Goal: Transaction & Acquisition: Purchase product/service

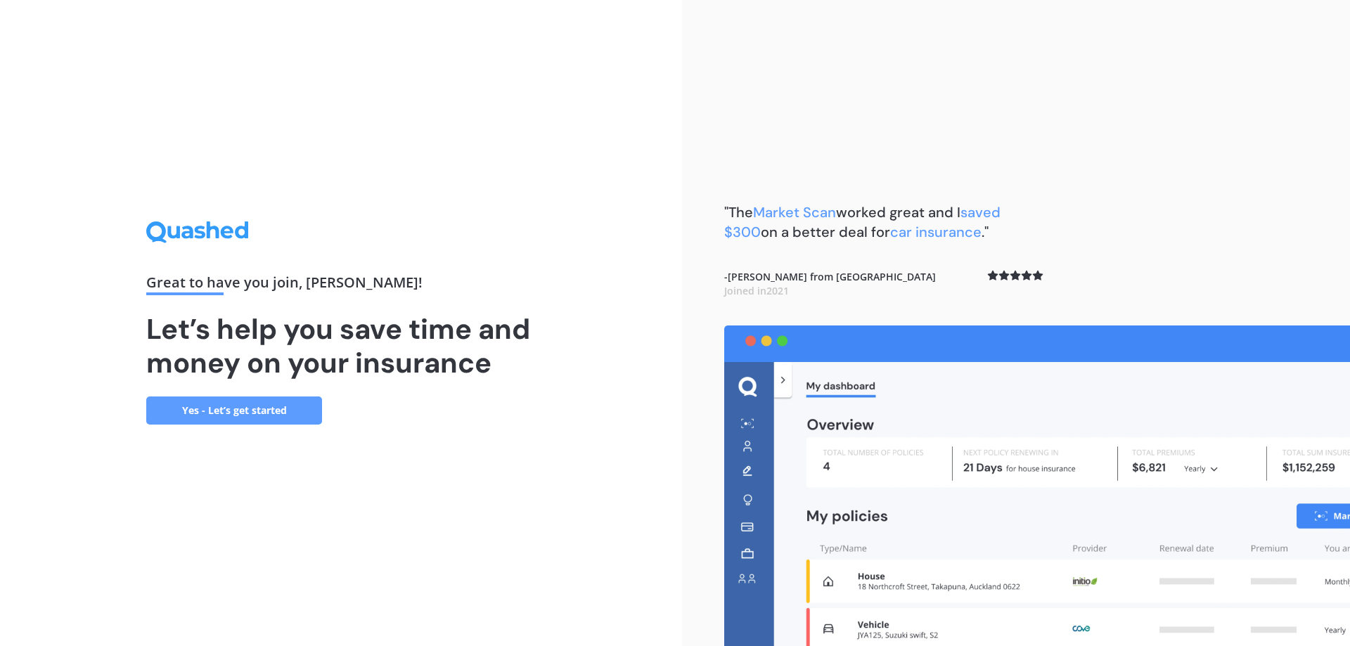
click at [253, 412] on link "Yes - Let’s get started" at bounding box center [234, 411] width 176 height 28
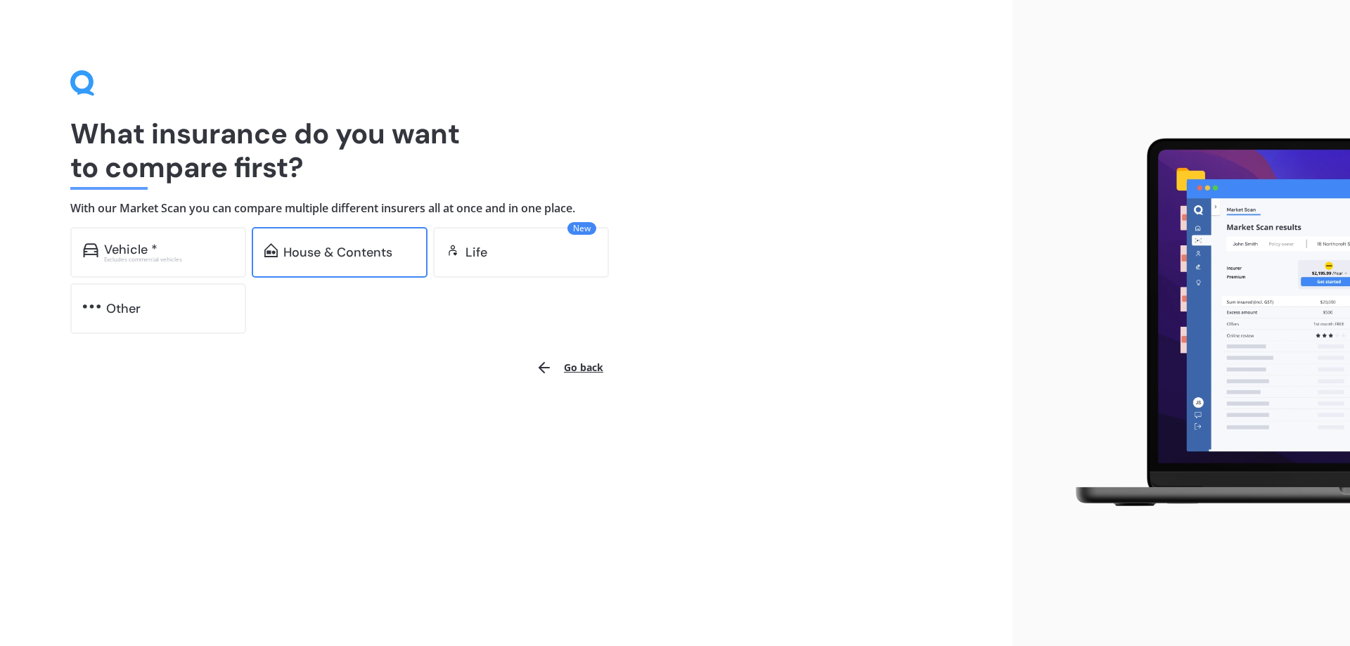
click at [344, 252] on div "House & Contents" at bounding box center [337, 252] width 109 height 14
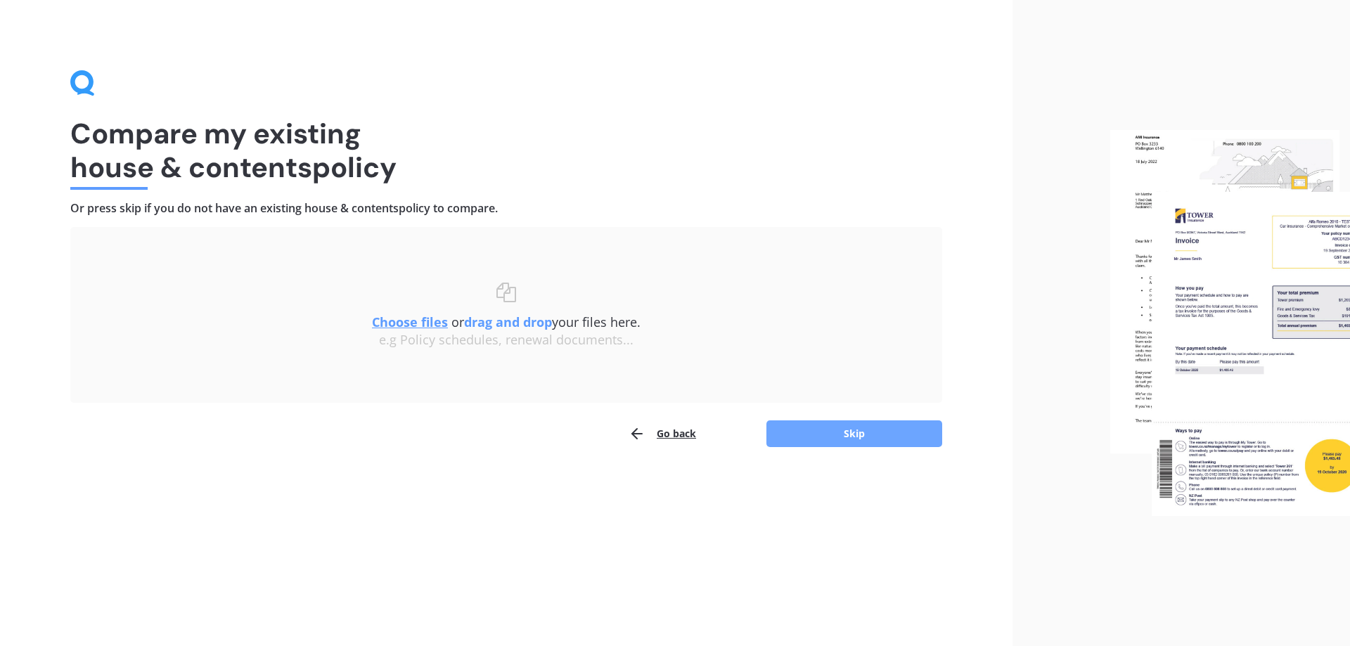
click at [852, 433] on button "Skip" at bounding box center [854, 433] width 176 height 27
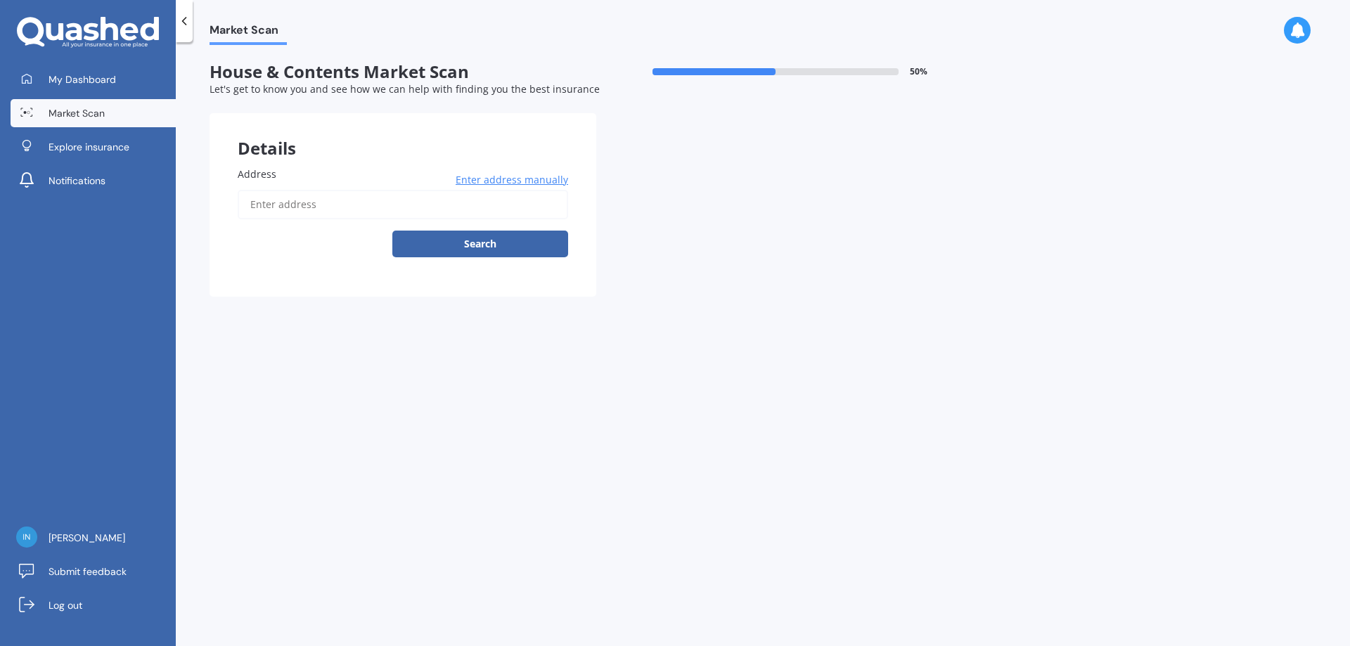
click at [292, 174] on label "Address" at bounding box center [400, 174] width 325 height 15
click at [292, 190] on input "Address" at bounding box center [403, 205] width 330 height 30
type input "[STREET_ADDRESS][PERSON_NAME][PERSON_NAME]"
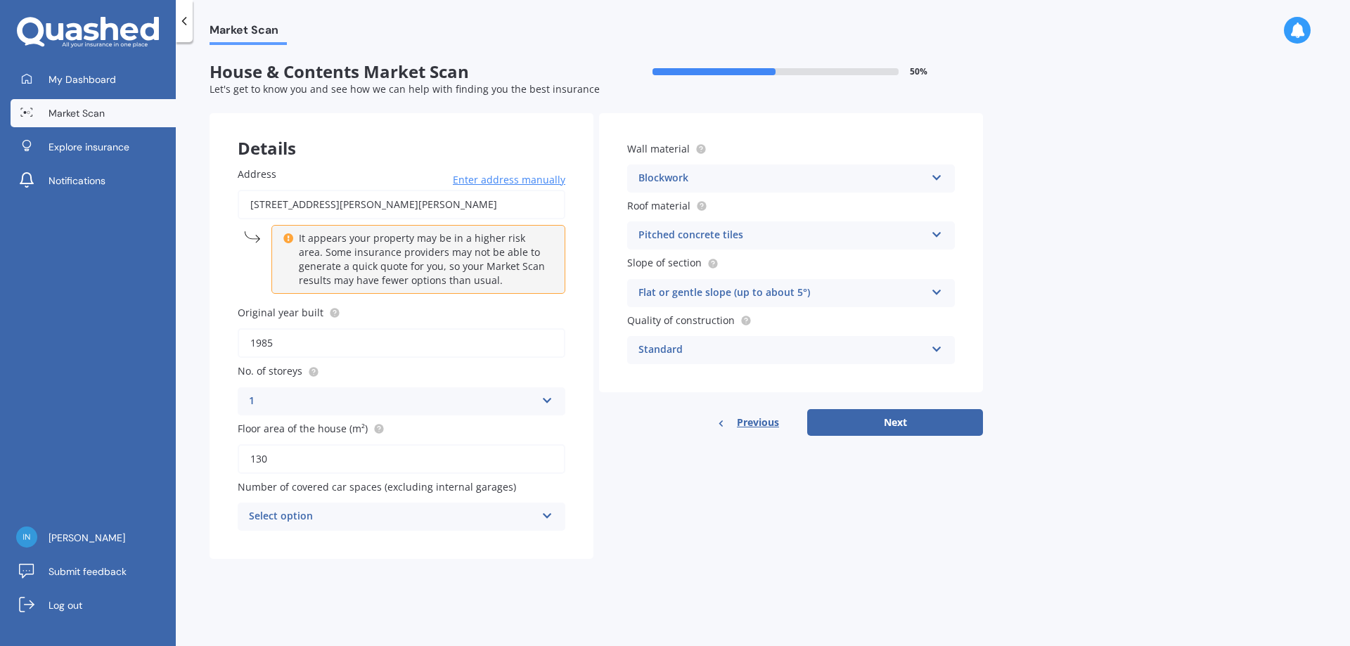
click at [937, 233] on icon at bounding box center [937, 232] width 12 height 10
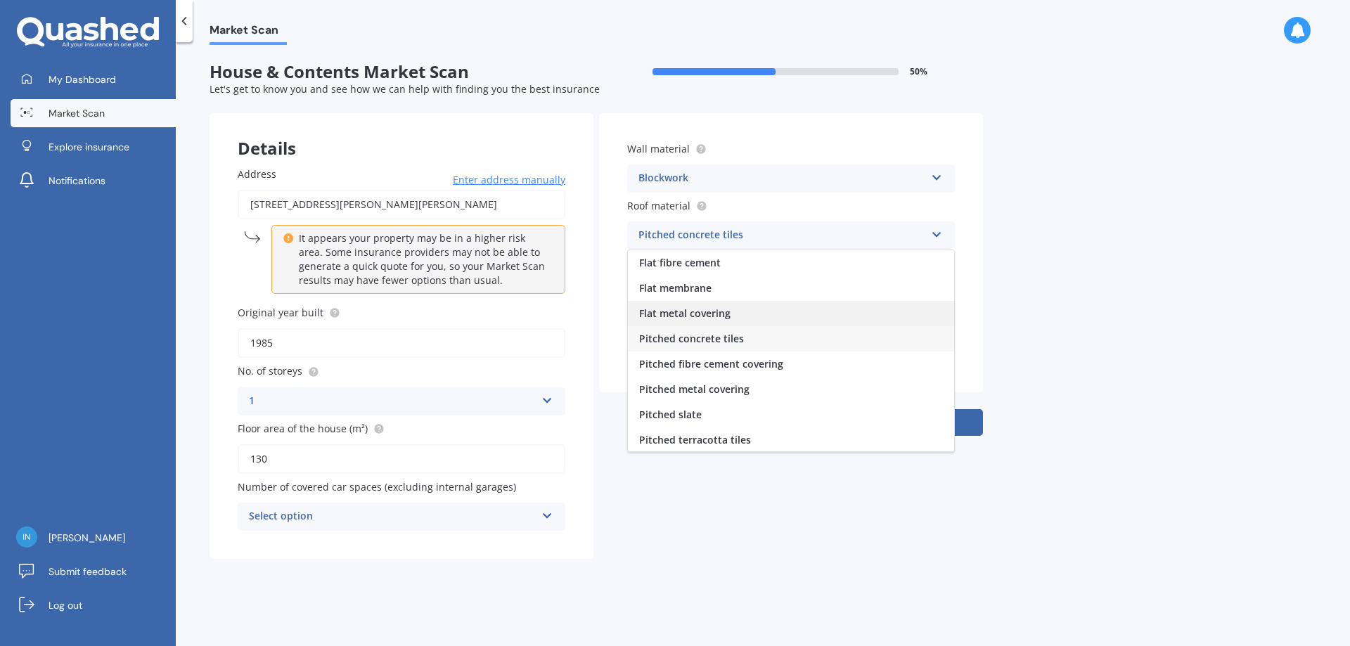
click at [714, 306] on div "Flat metal covering" at bounding box center [791, 313] width 326 height 25
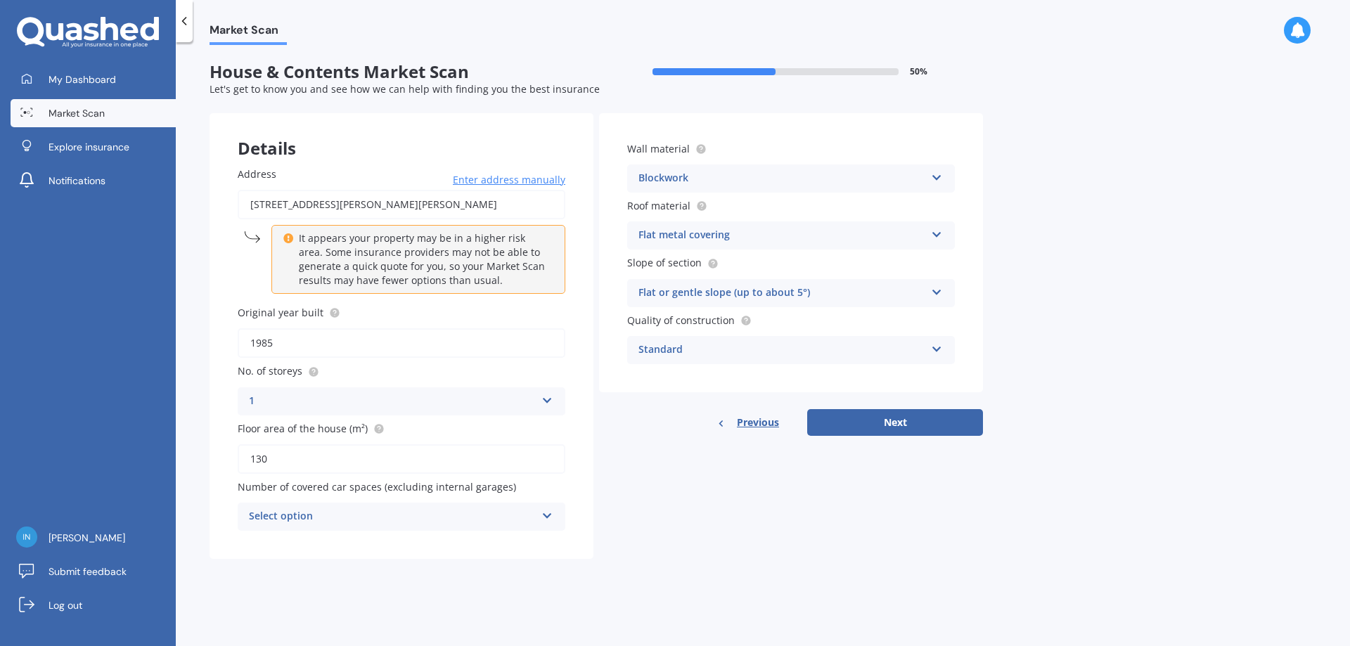
click at [937, 176] on icon at bounding box center [937, 175] width 12 height 10
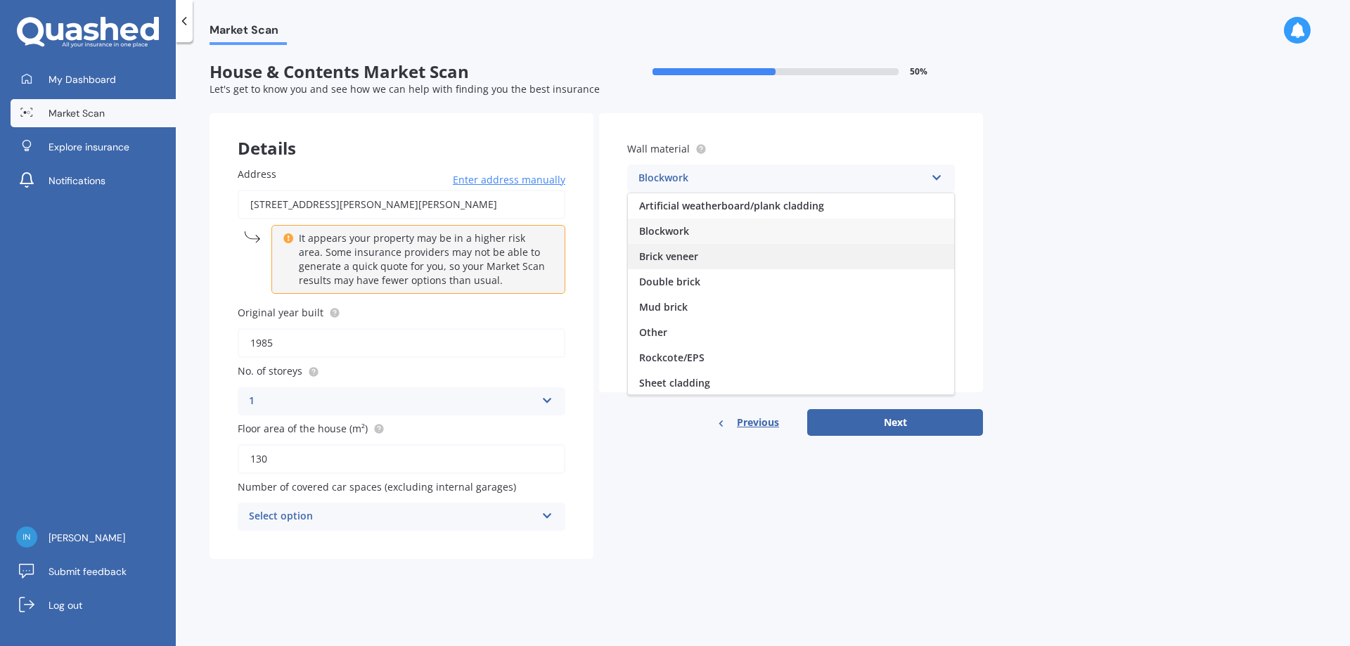
click at [683, 254] on span "Brick veneer" at bounding box center [668, 256] width 59 height 13
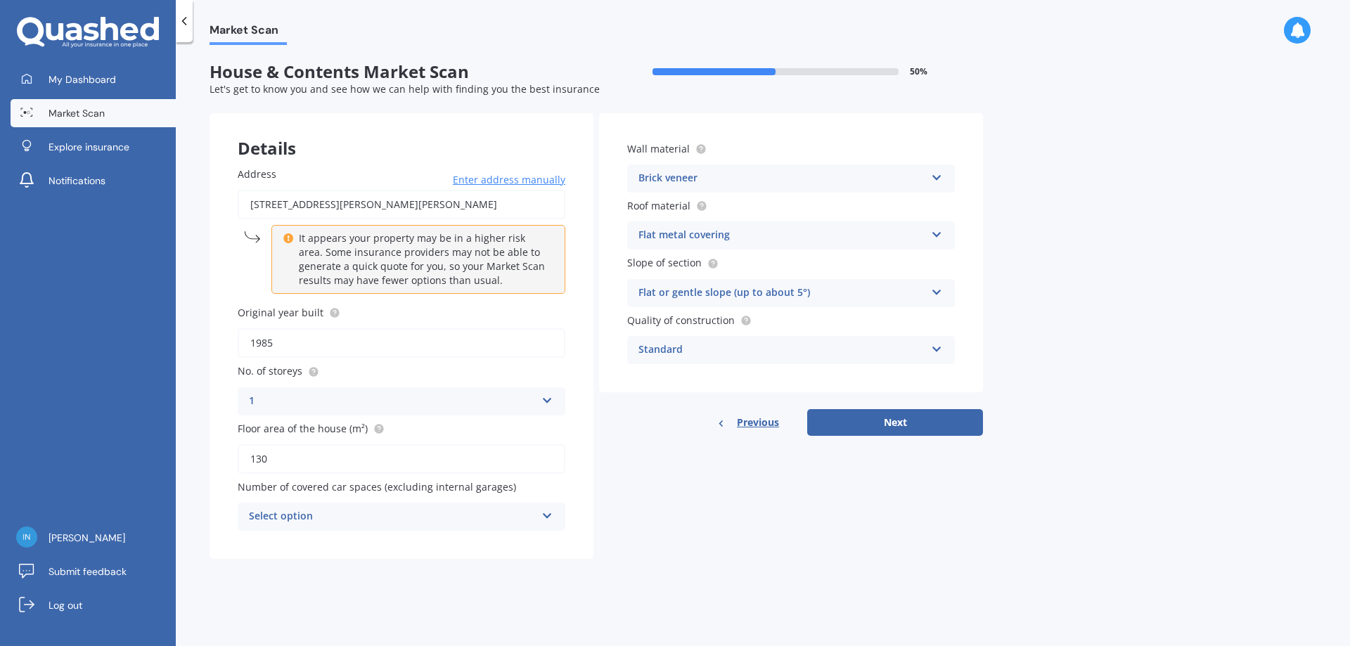
click at [934, 349] on icon at bounding box center [937, 347] width 12 height 10
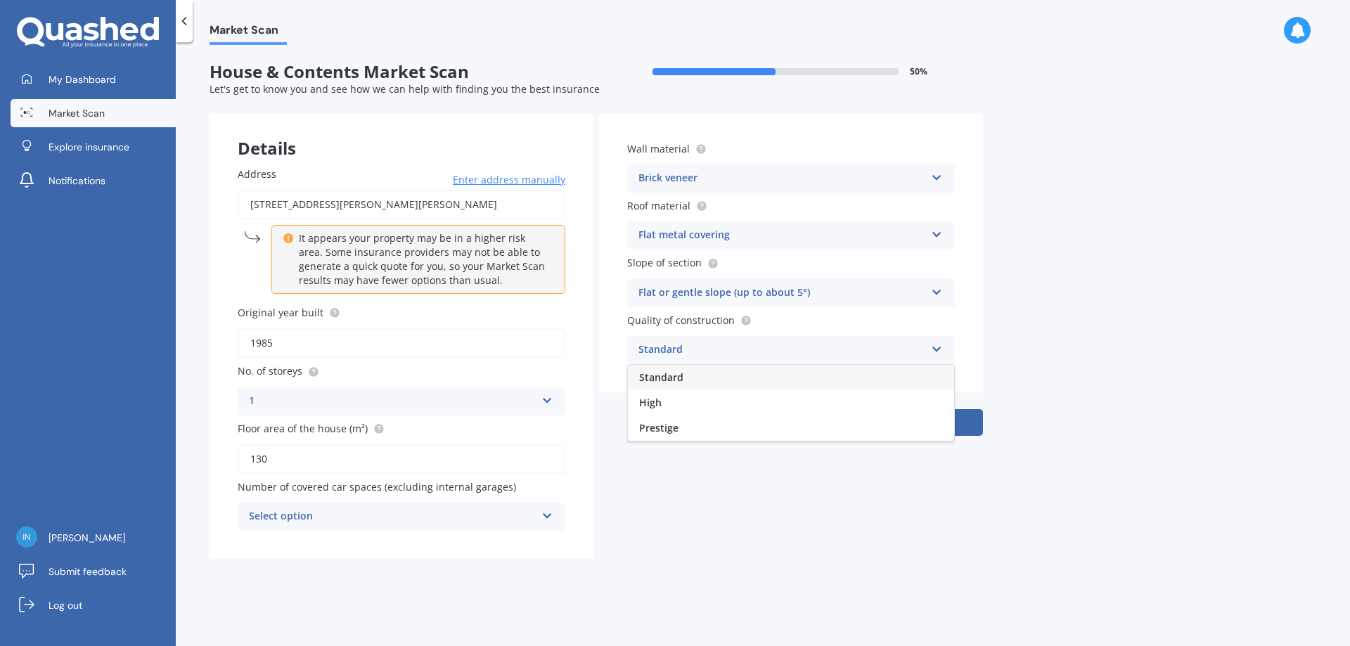
click at [934, 349] on icon at bounding box center [937, 347] width 12 height 10
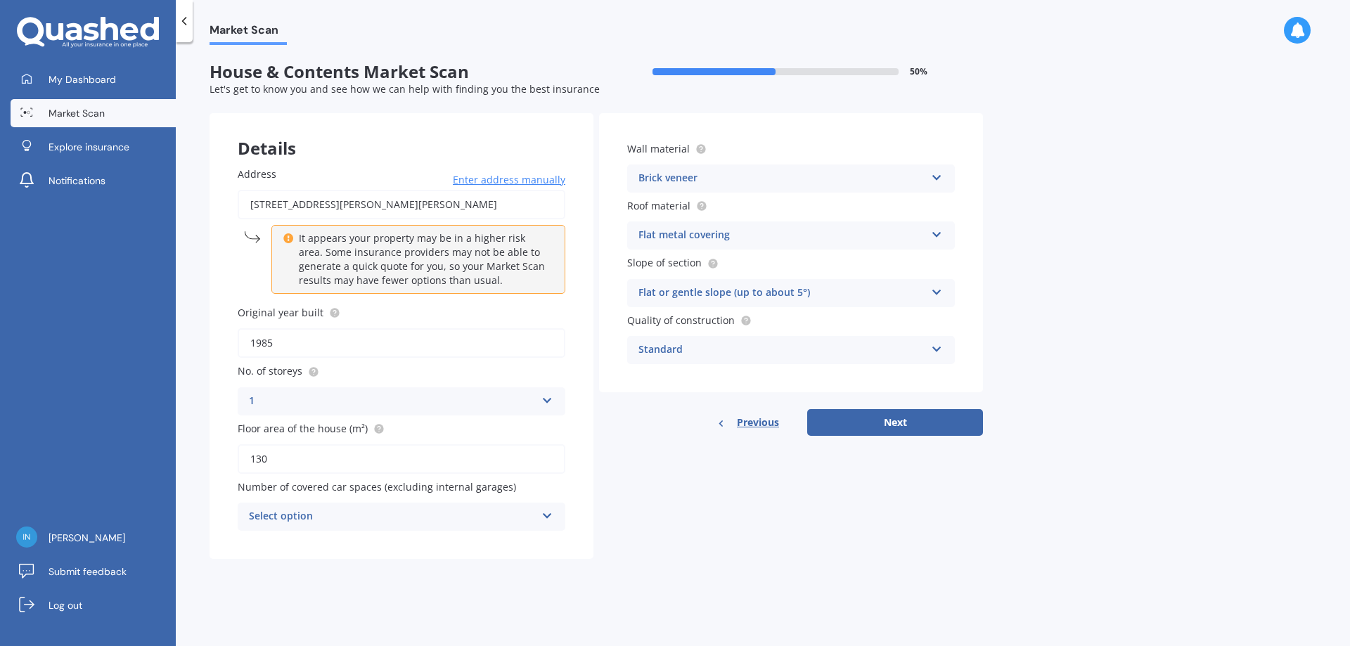
click at [299, 513] on div "Select option" at bounding box center [392, 516] width 287 height 17
click at [261, 412] on div "2" at bounding box center [401, 413] width 326 height 25
click at [866, 428] on button "Next" at bounding box center [895, 422] width 176 height 27
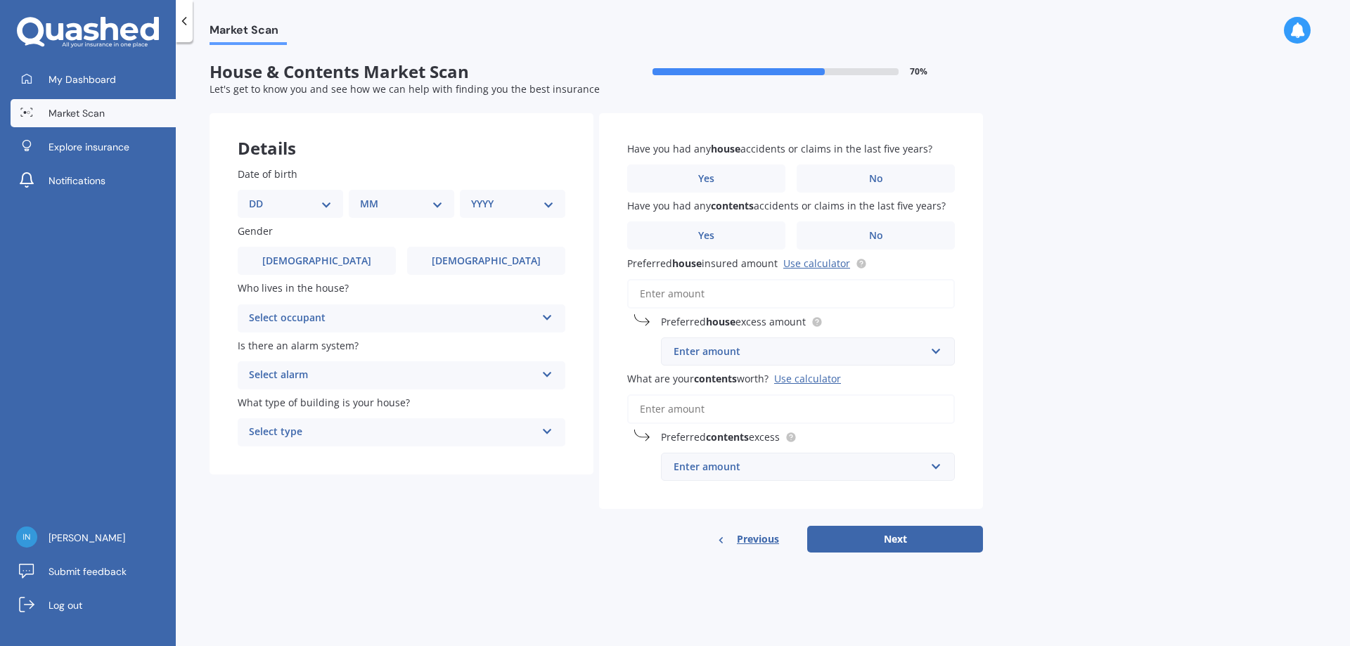
click at [303, 198] on select "DD 01 02 03 04 05 06 07 08 09 10 11 12 13 14 15 16 17 18 19 20 21 22 23 24 25 2…" at bounding box center [290, 203] width 83 height 15
select select "22"
click at [260, 196] on select "DD 01 02 03 04 05 06 07 08 09 10 11 12 13 14 15 16 17 18 19 20 21 22 23 24 25 2…" at bounding box center [290, 203] width 83 height 15
click at [435, 204] on select "MM 01 02 03 04 05 06 07 08 09 10 11 12" at bounding box center [404, 203] width 77 height 15
select select "01"
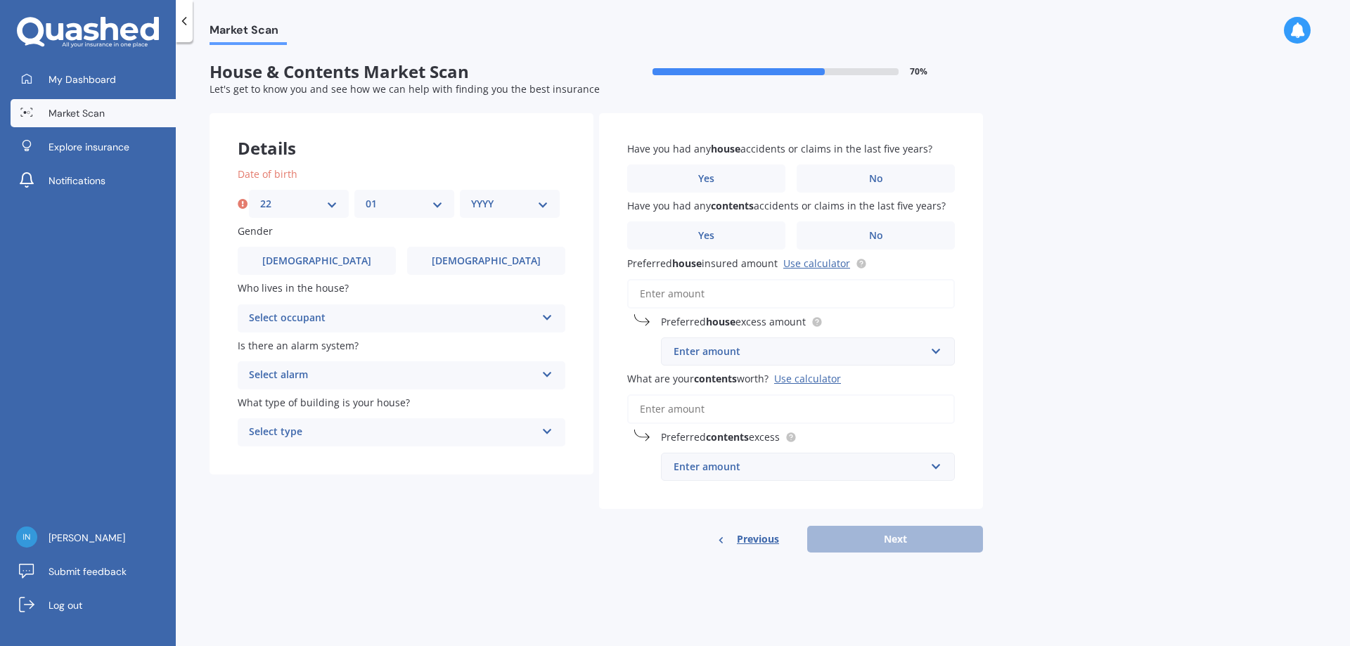
click at [366, 196] on select "MM 01 02 03 04 05 06 07 08 09 10 11 12" at bounding box center [404, 203] width 77 height 15
click at [543, 207] on select "YYYY 2009 2008 2007 2006 2005 2004 2003 2002 2001 2000 1999 1998 1997 1996 1995…" at bounding box center [509, 203] width 77 height 15
select select "1952"
click at [471, 196] on select "YYYY 2009 2008 2007 2006 2005 2004 2003 2002 2001 2000 1999 1998 1997 1996 1995…" at bounding box center [509, 203] width 77 height 15
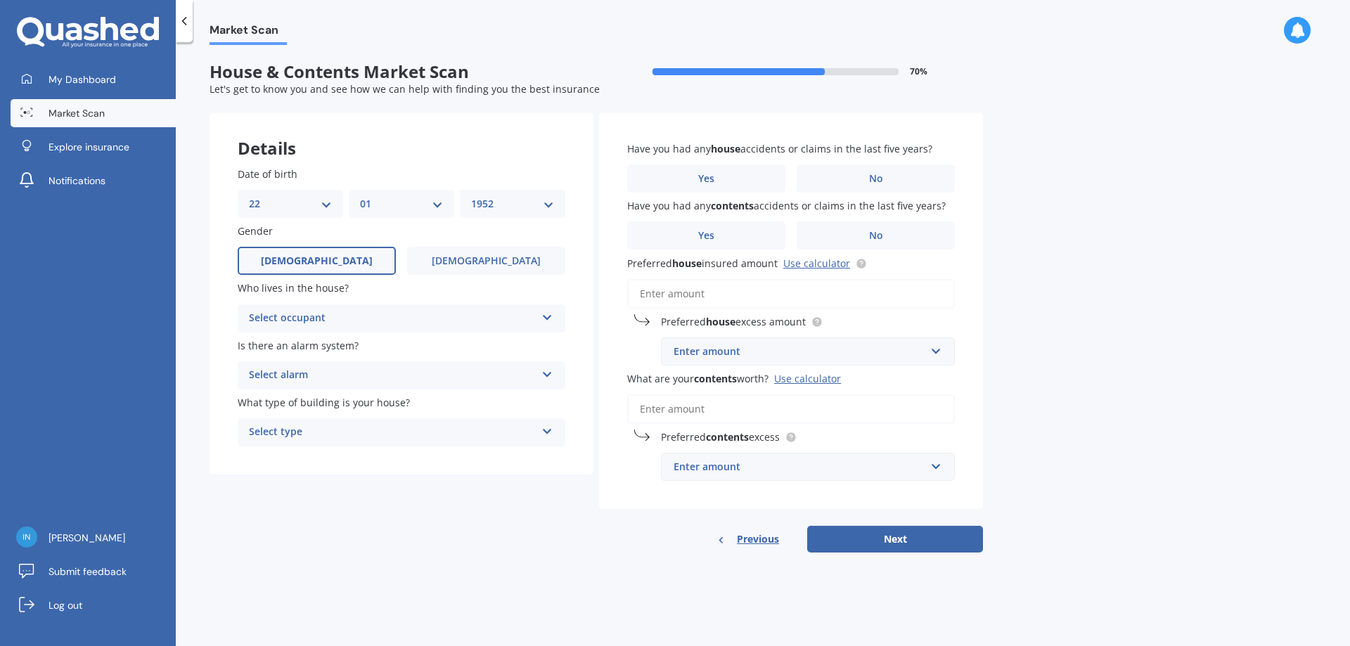
click at [333, 258] on label "[DEMOGRAPHIC_DATA]" at bounding box center [317, 261] width 158 height 28
click at [0, 0] on input "[DEMOGRAPHIC_DATA]" at bounding box center [0, 0] width 0 height 0
click at [546, 313] on icon at bounding box center [547, 315] width 12 height 10
click at [279, 345] on span "Owner" at bounding box center [266, 345] width 32 height 13
click at [546, 374] on icon at bounding box center [547, 372] width 12 height 10
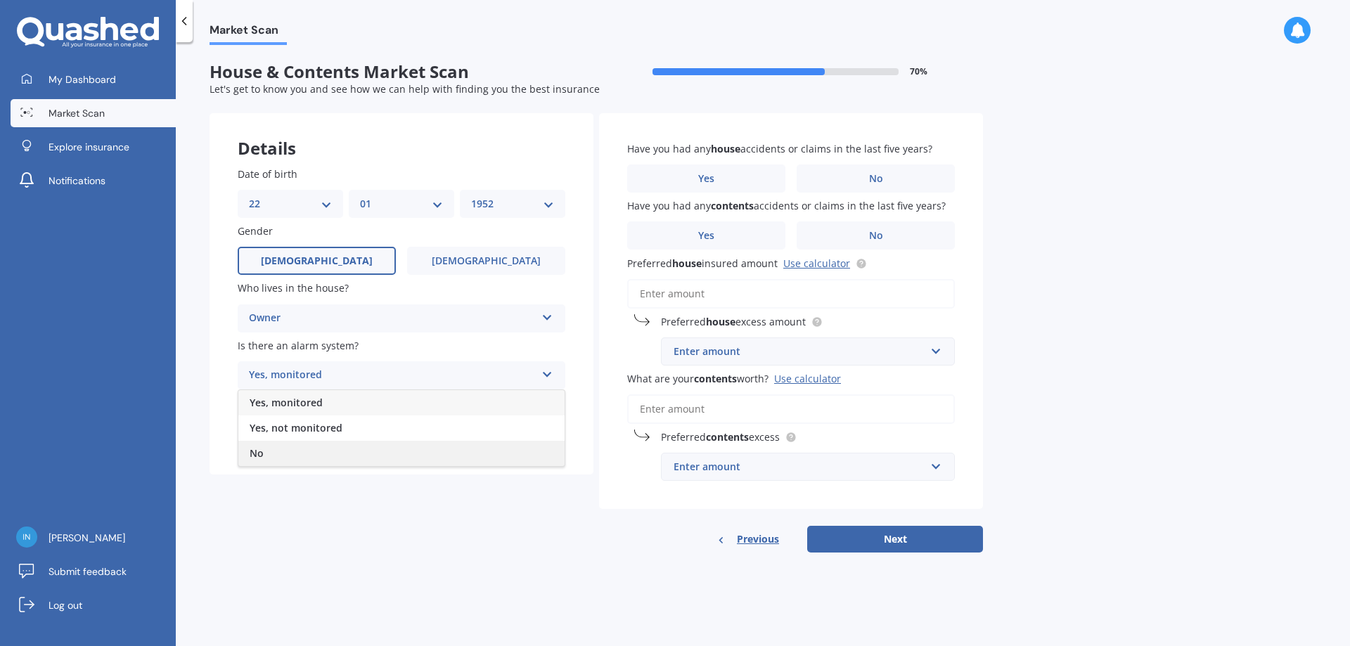
click at [263, 452] on span "No" at bounding box center [257, 452] width 14 height 13
click at [295, 432] on div "Select type" at bounding box center [392, 432] width 287 height 17
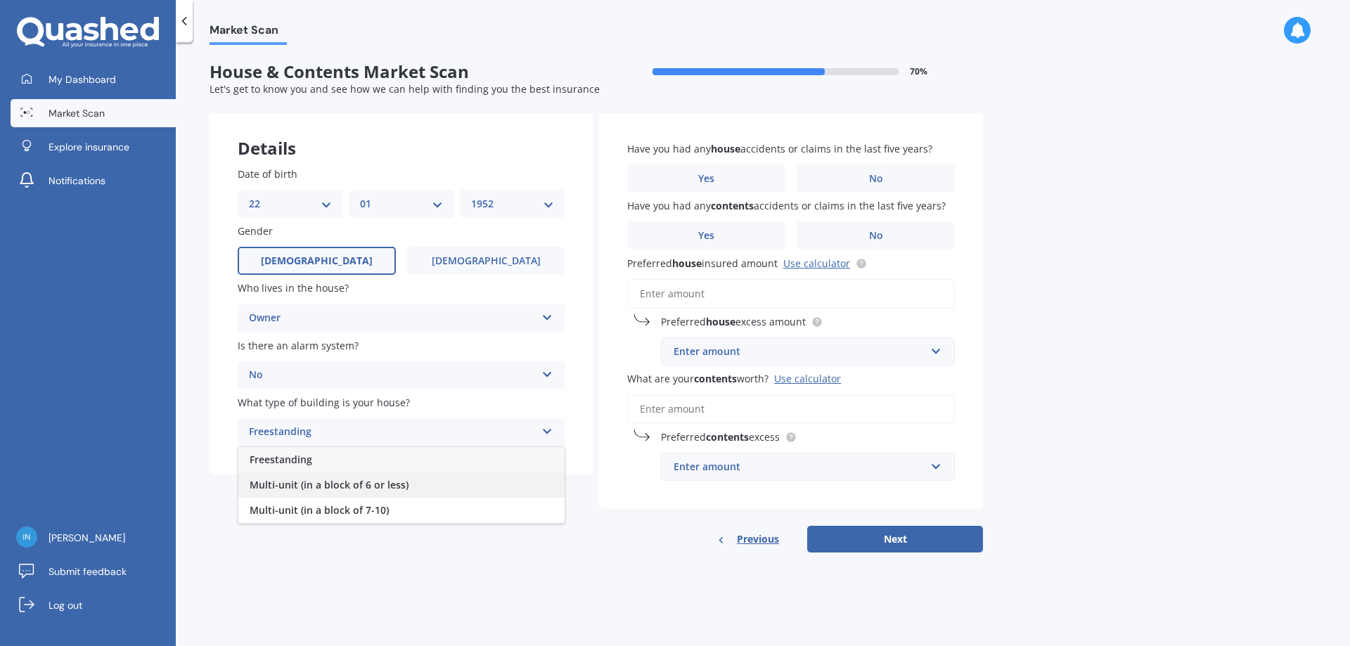
click at [317, 481] on span "Multi-unit (in a block of 6 or less)" at bounding box center [329, 484] width 159 height 13
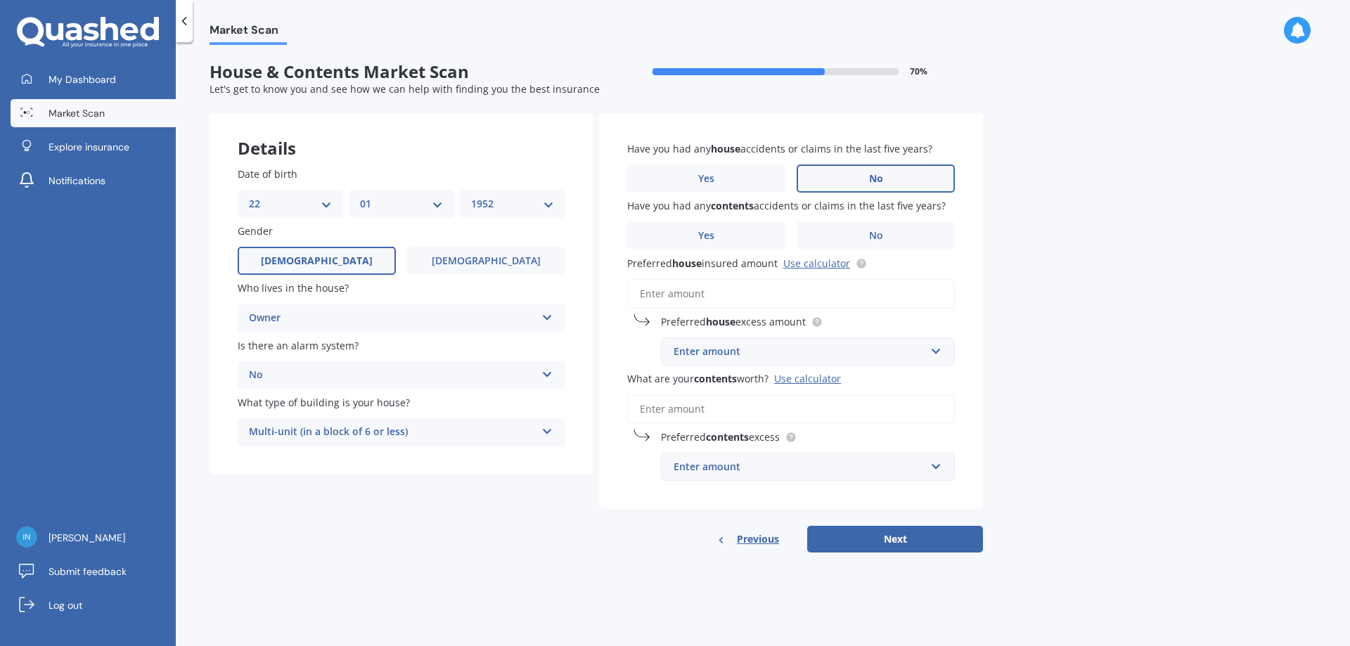
click at [875, 178] on span "No" at bounding box center [876, 179] width 14 height 12
click at [0, 0] on input "No" at bounding box center [0, 0] width 0 height 0
click at [711, 233] on span "Yes" at bounding box center [706, 236] width 17 height 12
click at [0, 0] on input "Yes" at bounding box center [0, 0] width 0 height 0
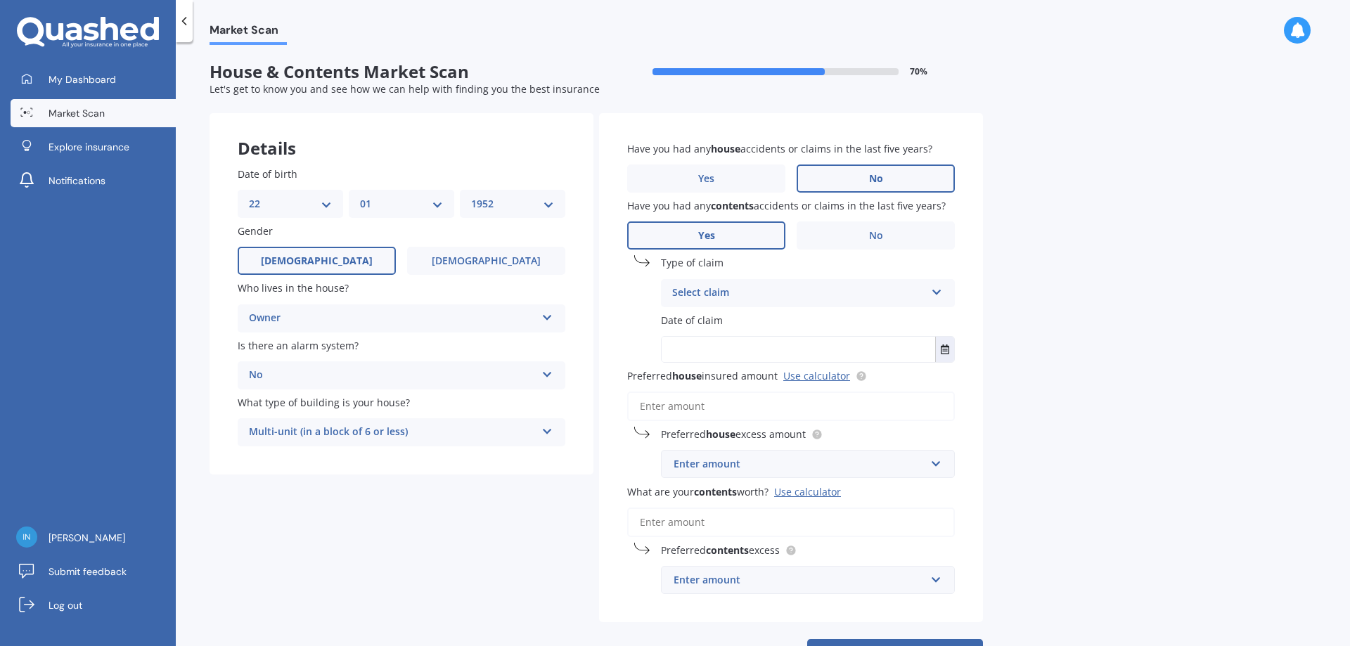
click at [776, 291] on div "Select claim" at bounding box center [798, 293] width 253 height 17
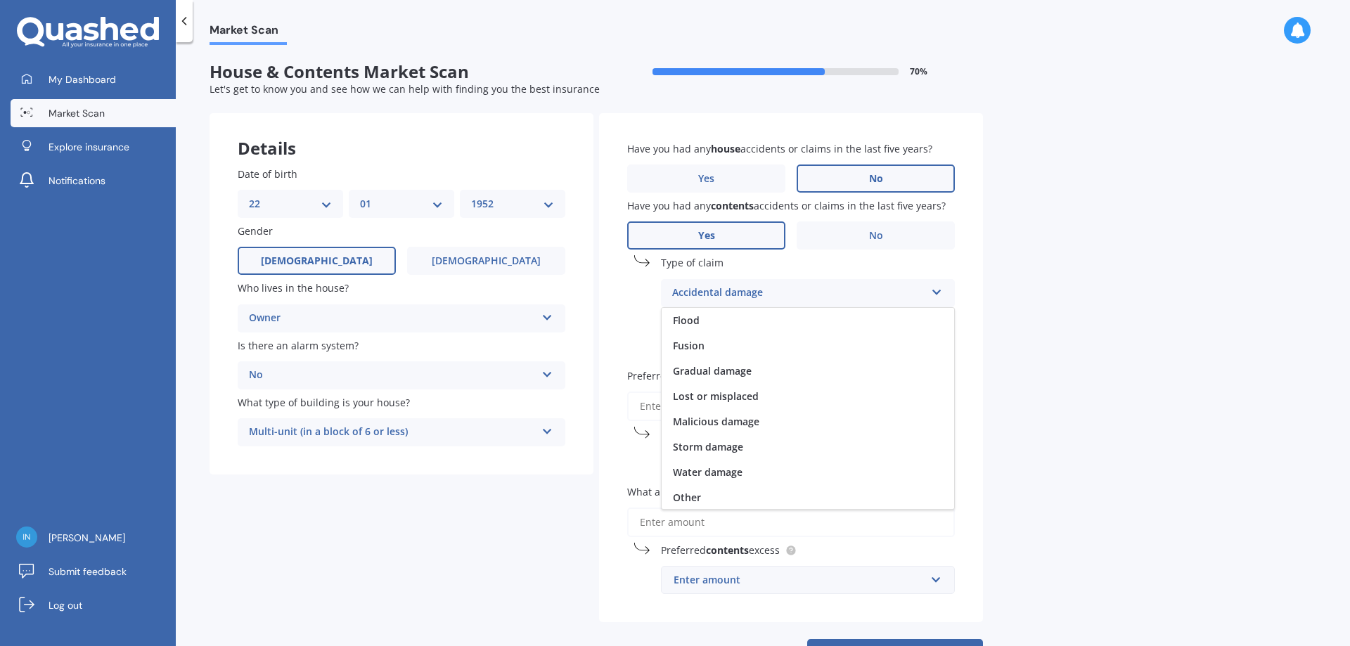
scroll to position [103, 0]
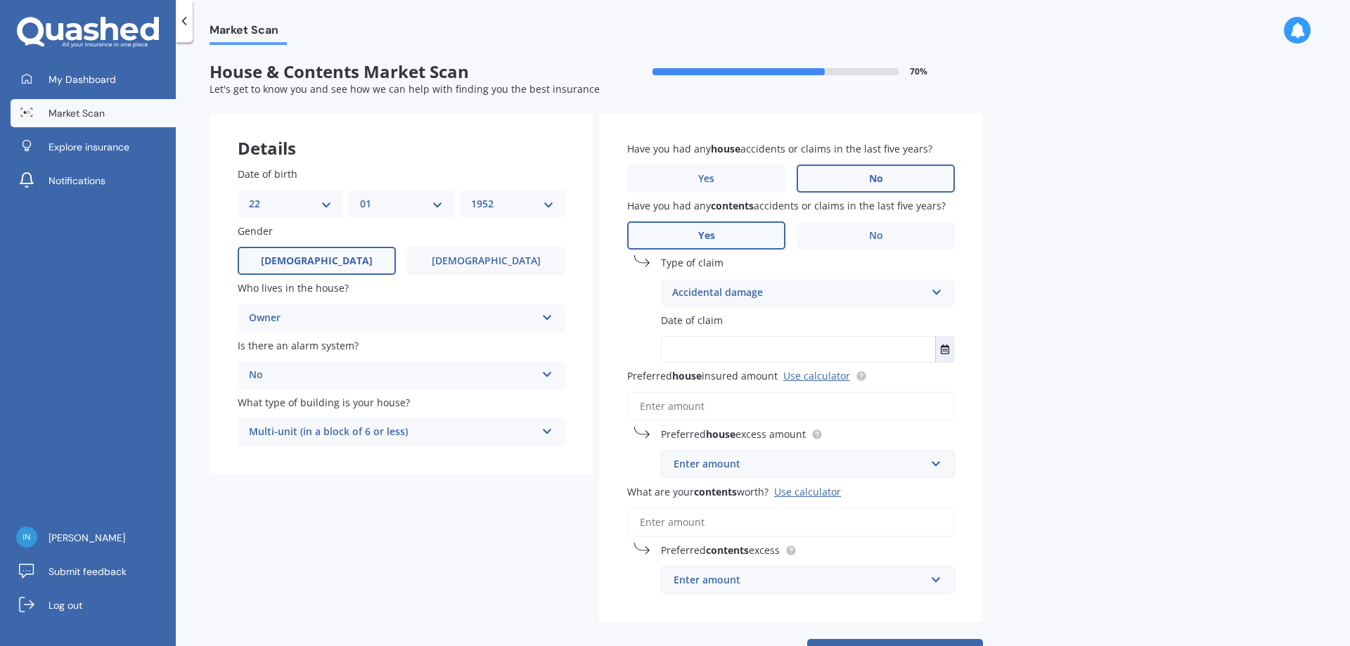
click at [1010, 338] on div "Market Scan House & Contents Market Scan 70 % Let's get to know you and see how…" at bounding box center [763, 347] width 1174 height 604
click at [883, 236] on label "No" at bounding box center [876, 235] width 158 height 28
click at [0, 0] on input "No" at bounding box center [0, 0] width 0 height 0
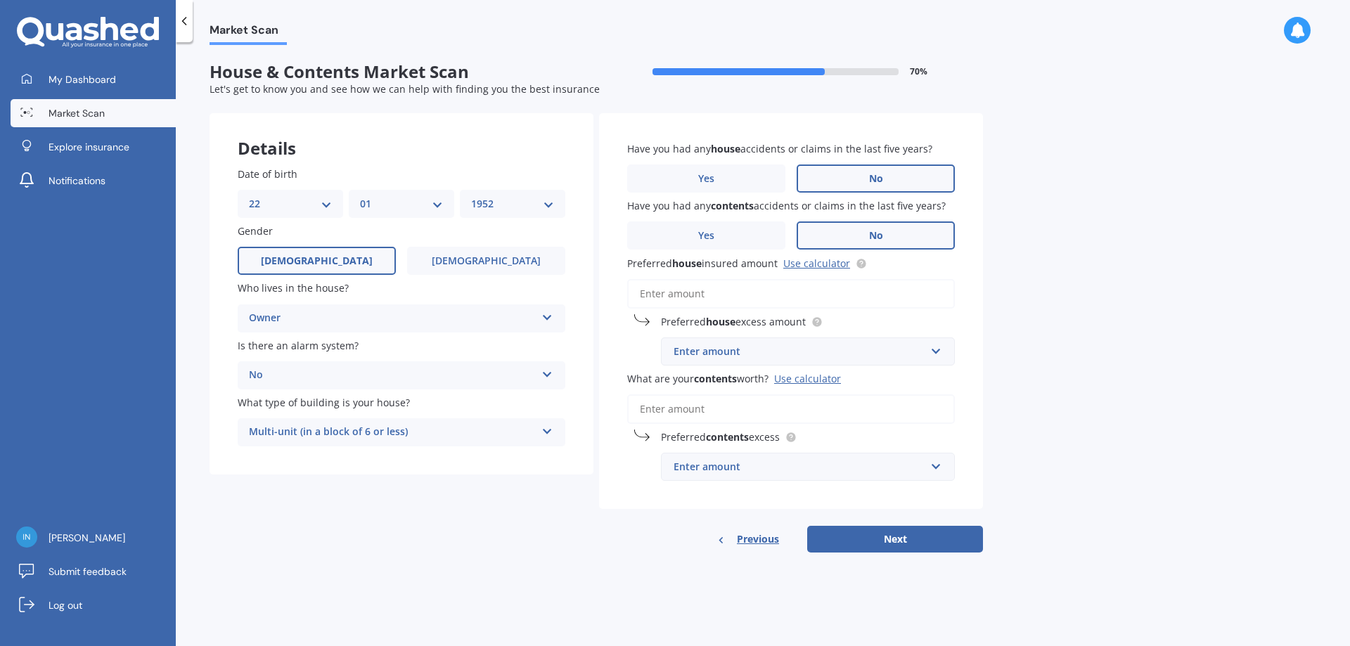
click at [859, 176] on label "No" at bounding box center [876, 179] width 158 height 28
click at [0, 0] on input "No" at bounding box center [0, 0] width 0 height 0
click at [702, 176] on span "Yes" at bounding box center [706, 179] width 17 height 12
click at [0, 0] on input "Yes" at bounding box center [0, 0] width 0 height 0
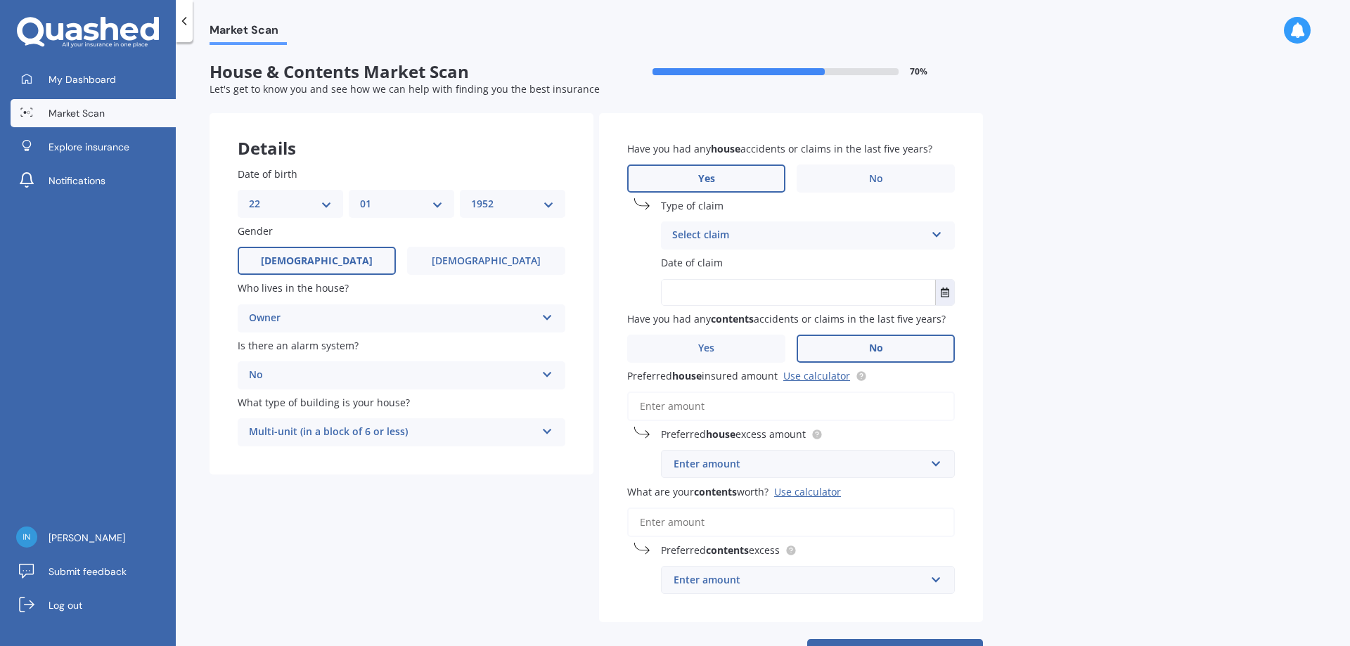
click at [936, 231] on icon at bounding box center [937, 232] width 12 height 10
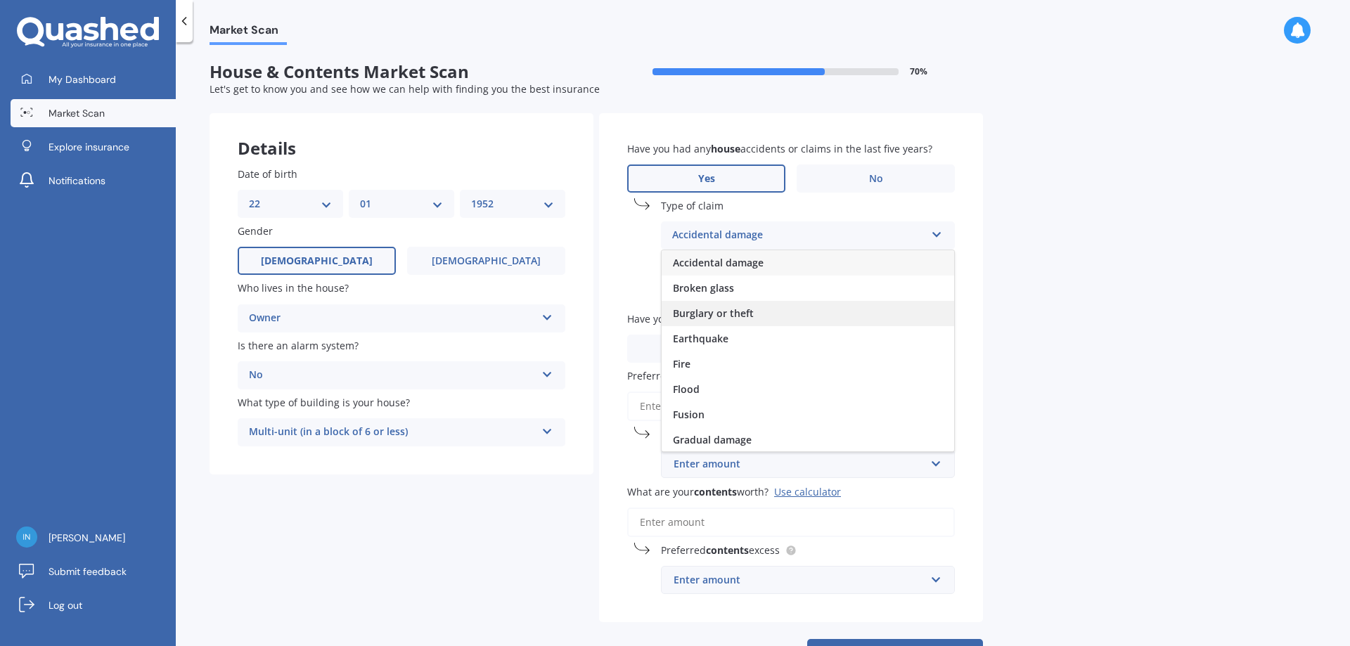
click at [748, 313] on span "Burglary or theft" at bounding box center [713, 313] width 81 height 13
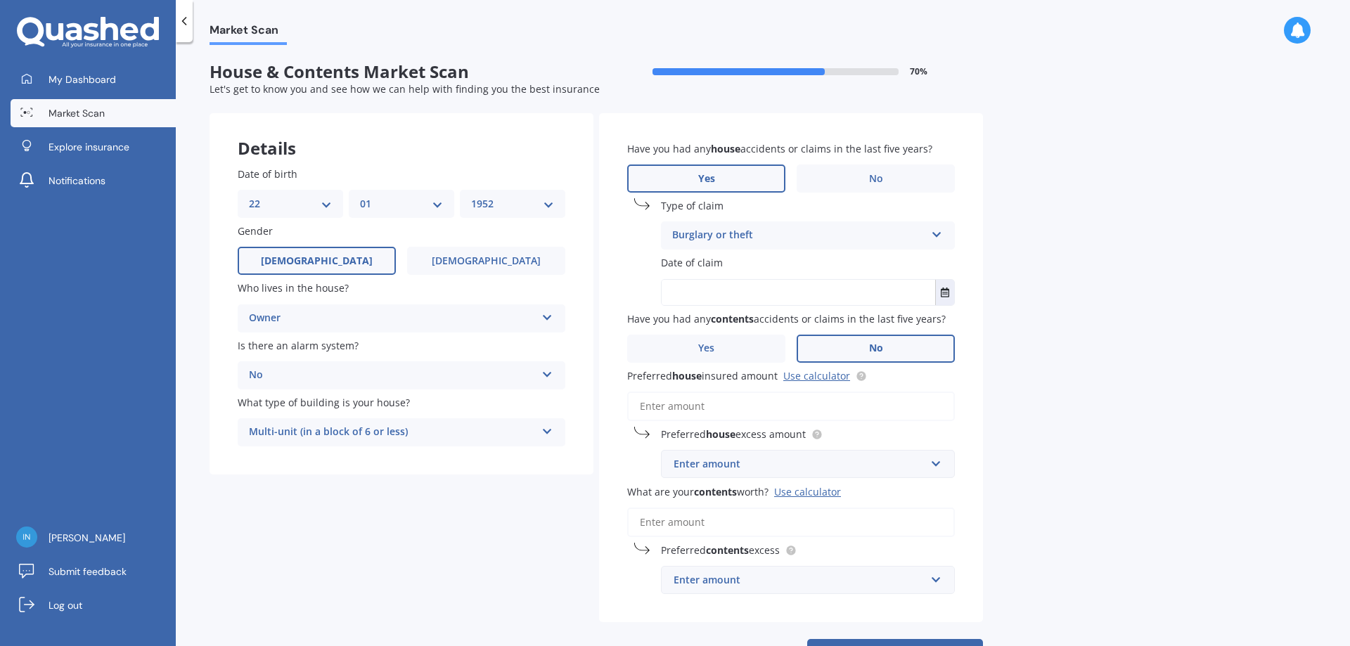
click at [728, 287] on input "text" at bounding box center [799, 292] width 274 height 25
click at [944, 293] on icon "Select date" at bounding box center [945, 293] width 8 height 10
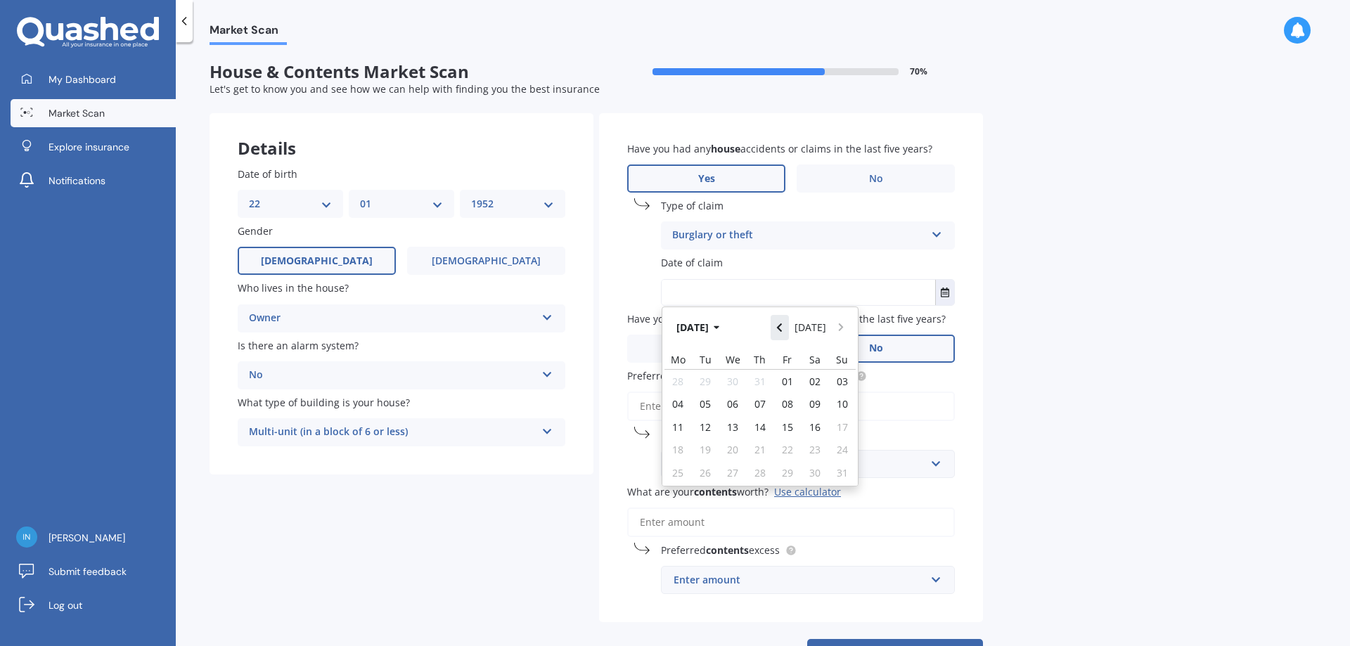
click at [780, 328] on icon "Navigate back" at bounding box center [779, 328] width 6 height 10
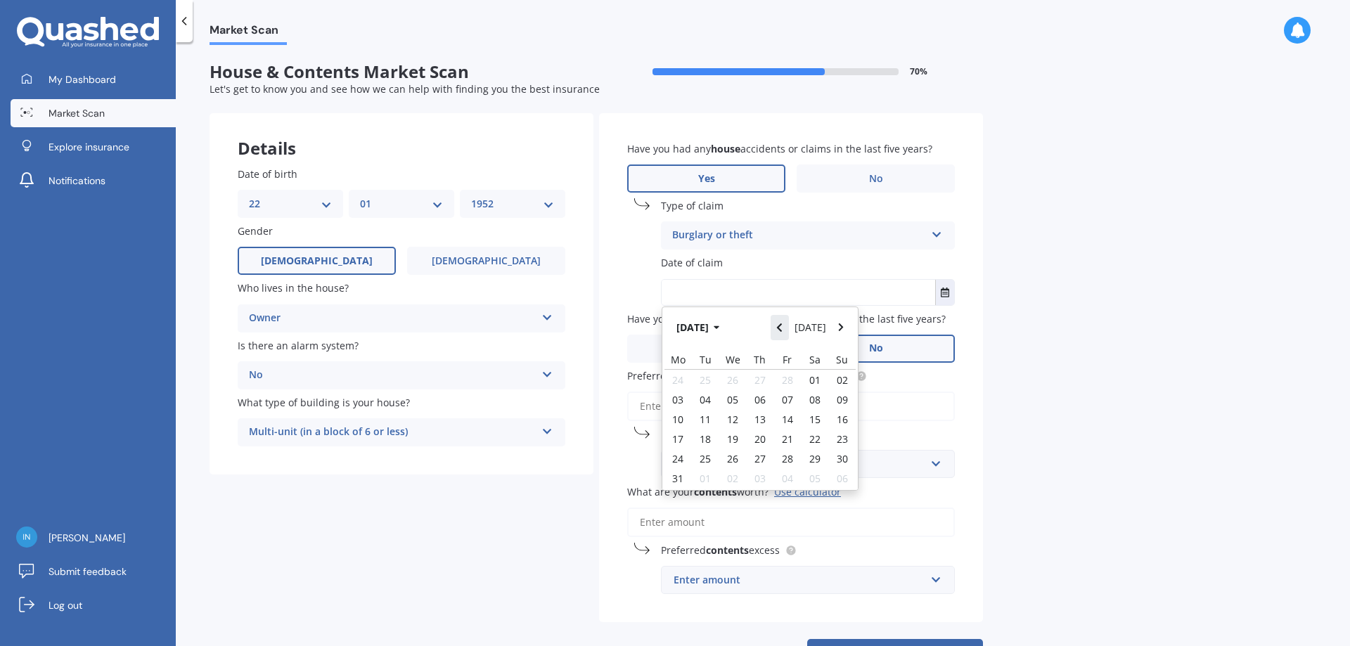
click at [780, 328] on icon "Navigate back" at bounding box center [779, 328] width 6 height 10
click at [681, 444] on span "20" at bounding box center [677, 449] width 11 height 13
type input "[DATE]"
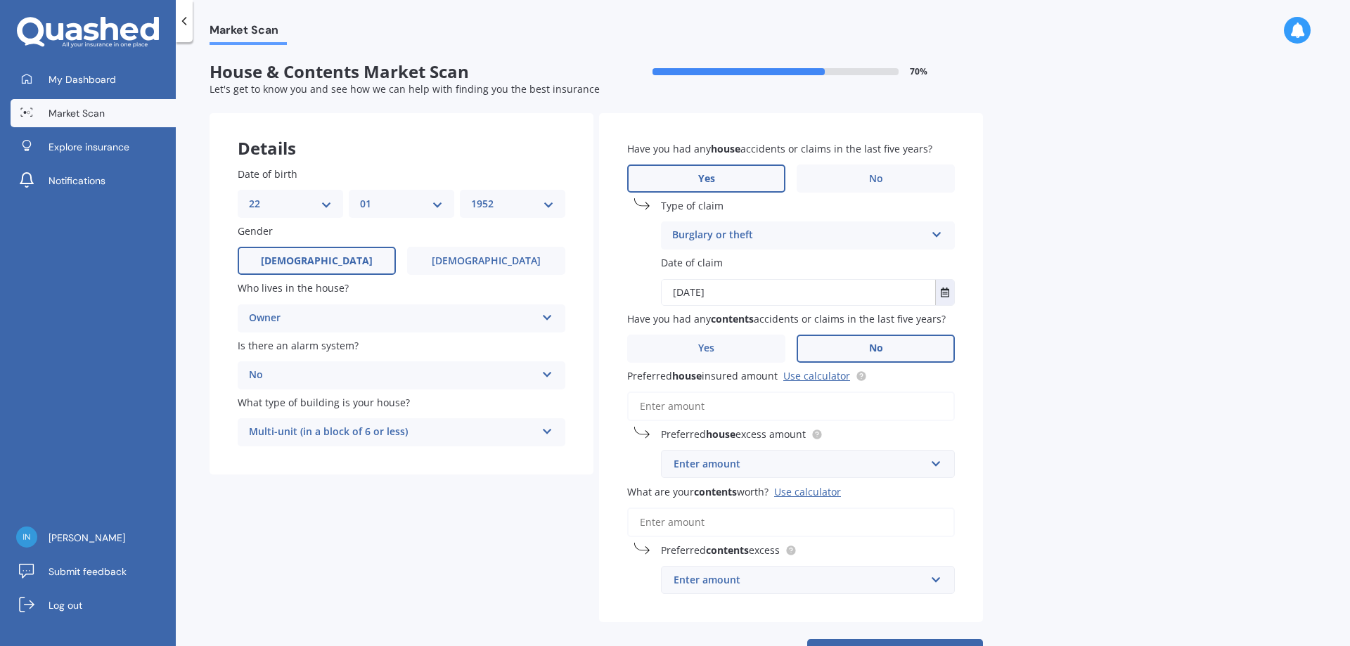
click at [753, 459] on div "Enter amount" at bounding box center [800, 463] width 252 height 15
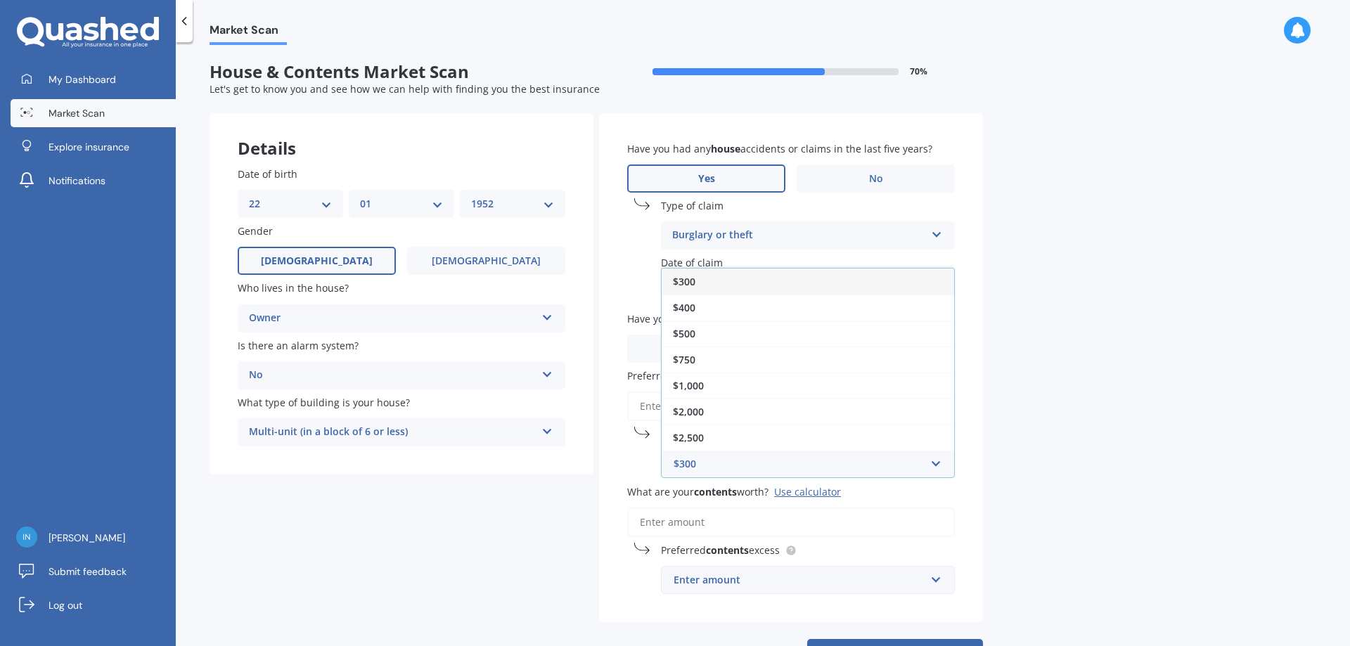
click at [941, 231] on icon at bounding box center [937, 232] width 12 height 10
click at [1034, 364] on div "Market Scan House & Contents Market Scan 70 % Let's get to know you and see how…" at bounding box center [763, 347] width 1174 height 604
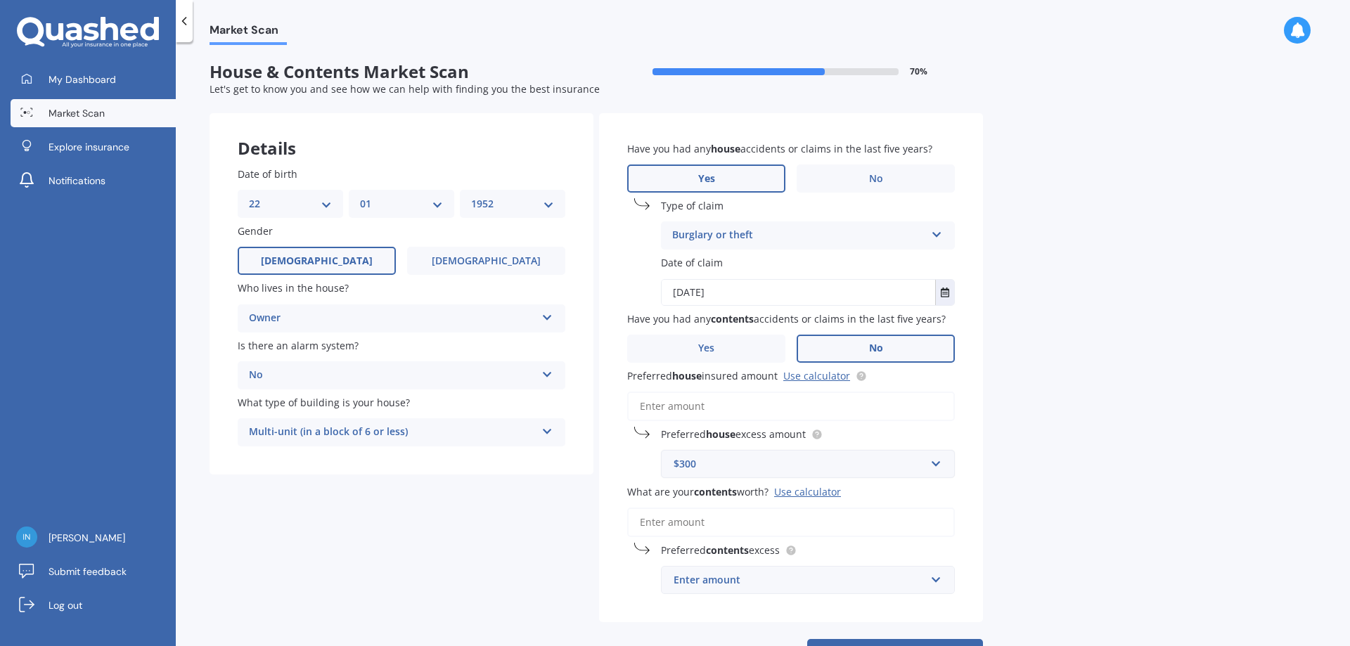
click at [714, 401] on input "Preferred house insured amount Use calculator" at bounding box center [791, 407] width 328 height 30
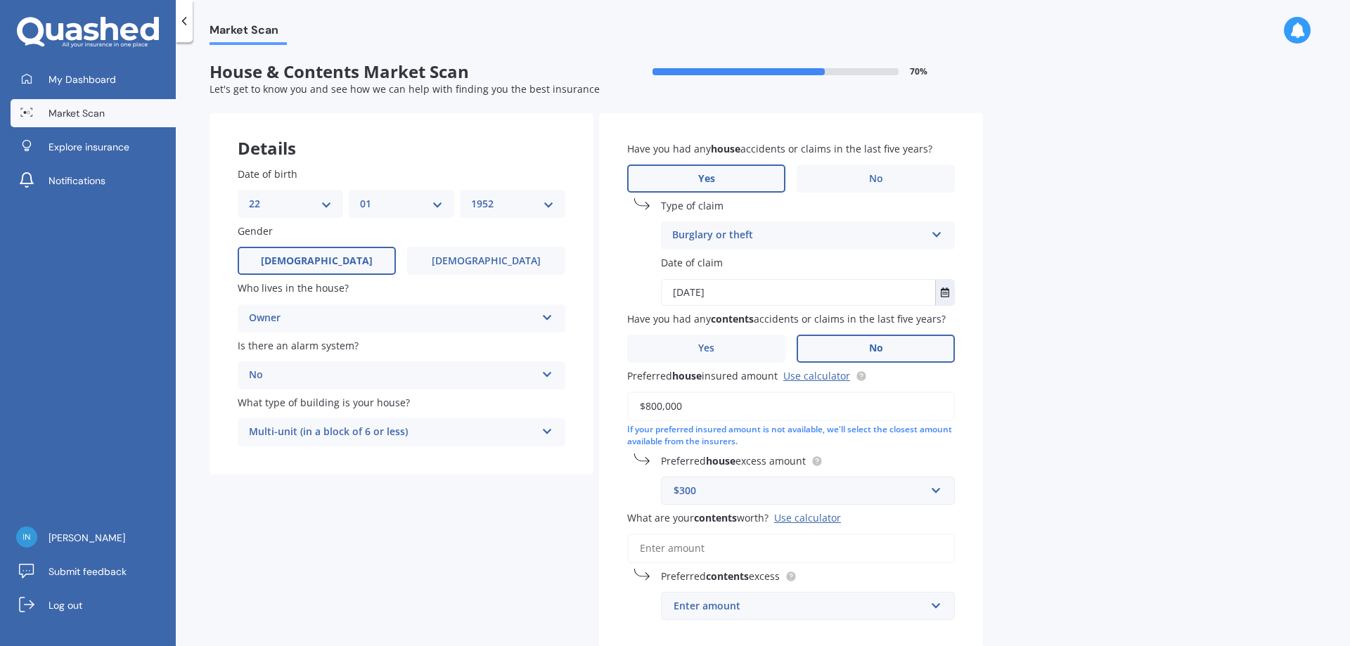
type input "$800,000"
click at [937, 491] on input "text" at bounding box center [802, 490] width 281 height 27
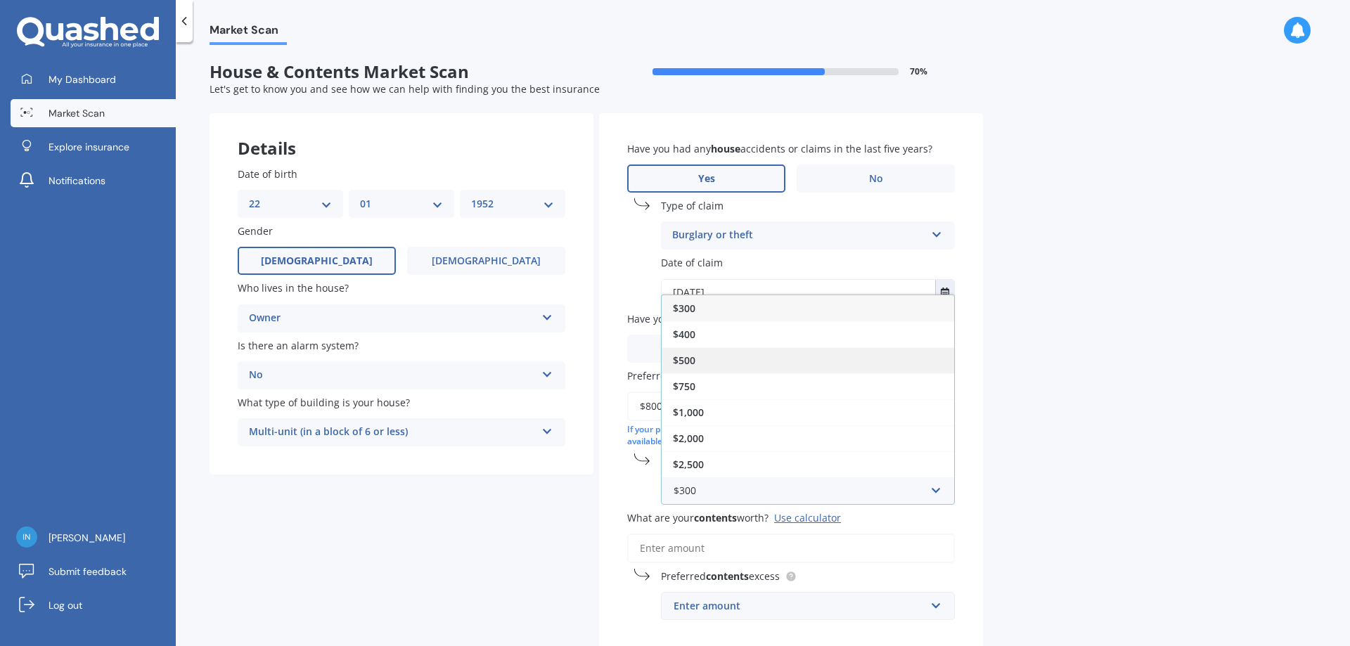
click at [696, 361] on div "$500" at bounding box center [808, 360] width 293 height 26
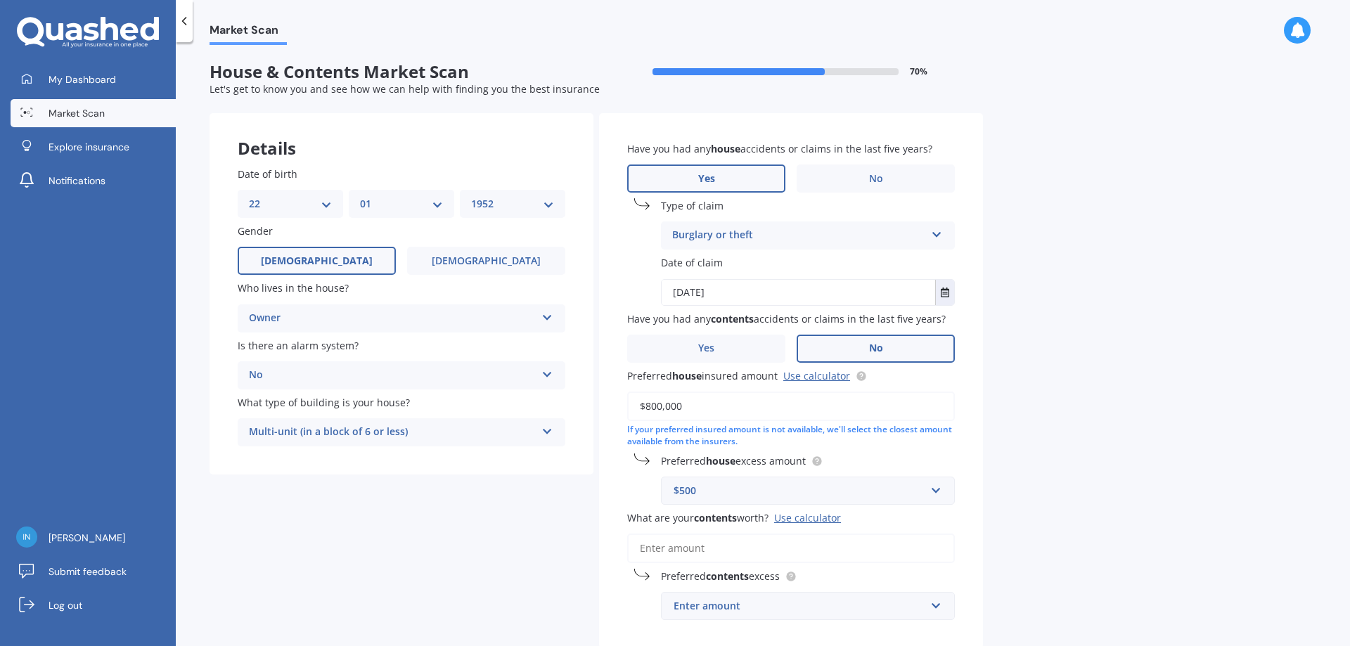
click at [718, 547] on input "What are your contents worth? Use calculator" at bounding box center [791, 549] width 328 height 30
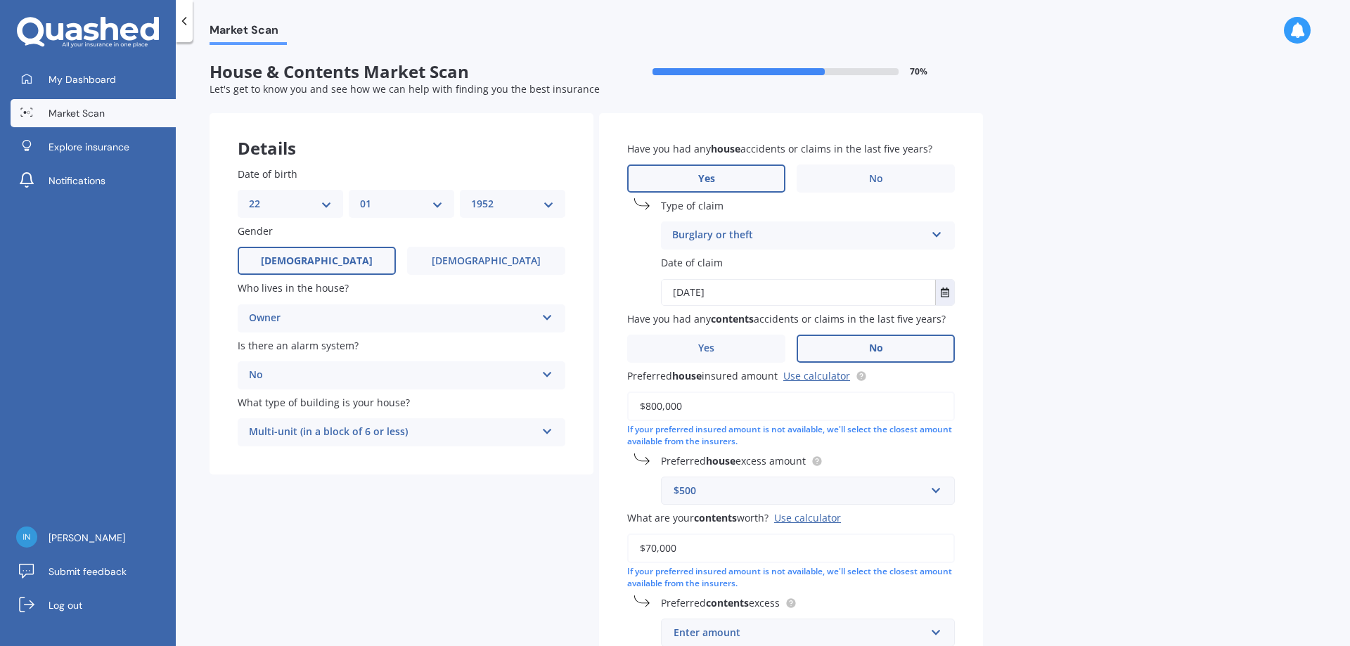
type input "$70,000"
click at [735, 633] on div "Enter amount" at bounding box center [800, 632] width 252 height 15
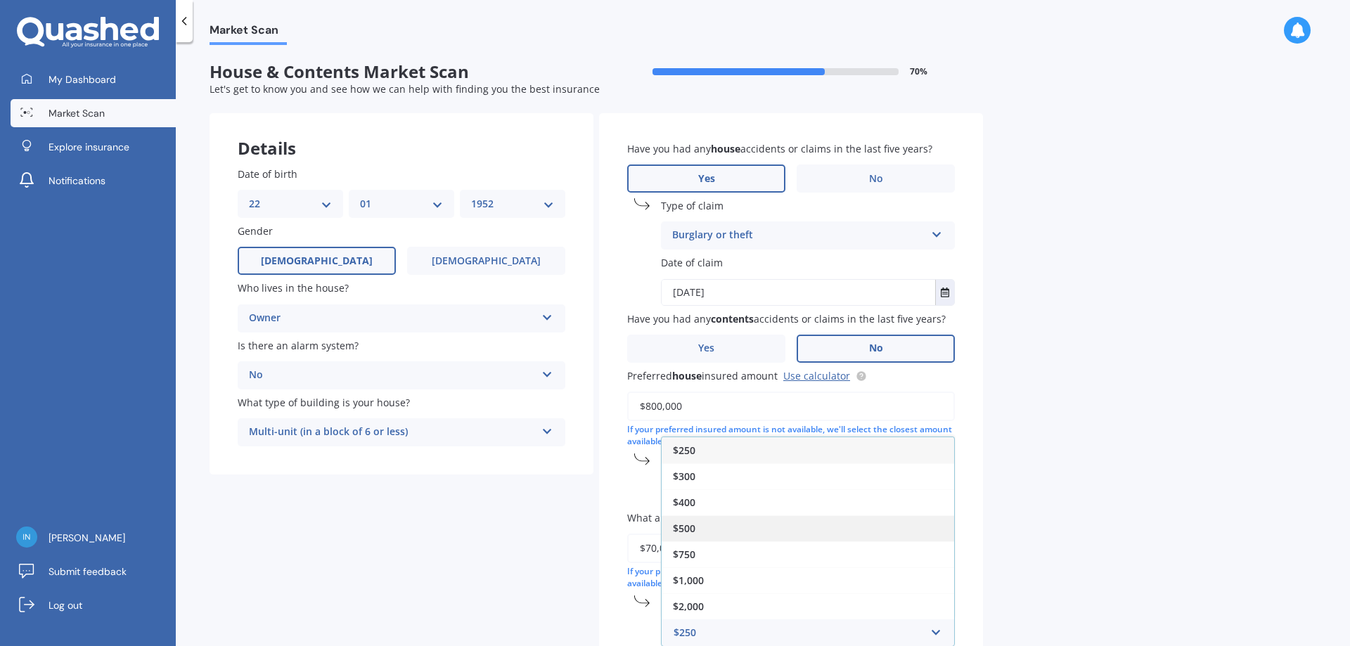
click at [695, 527] on span "$500" at bounding box center [684, 528] width 23 height 13
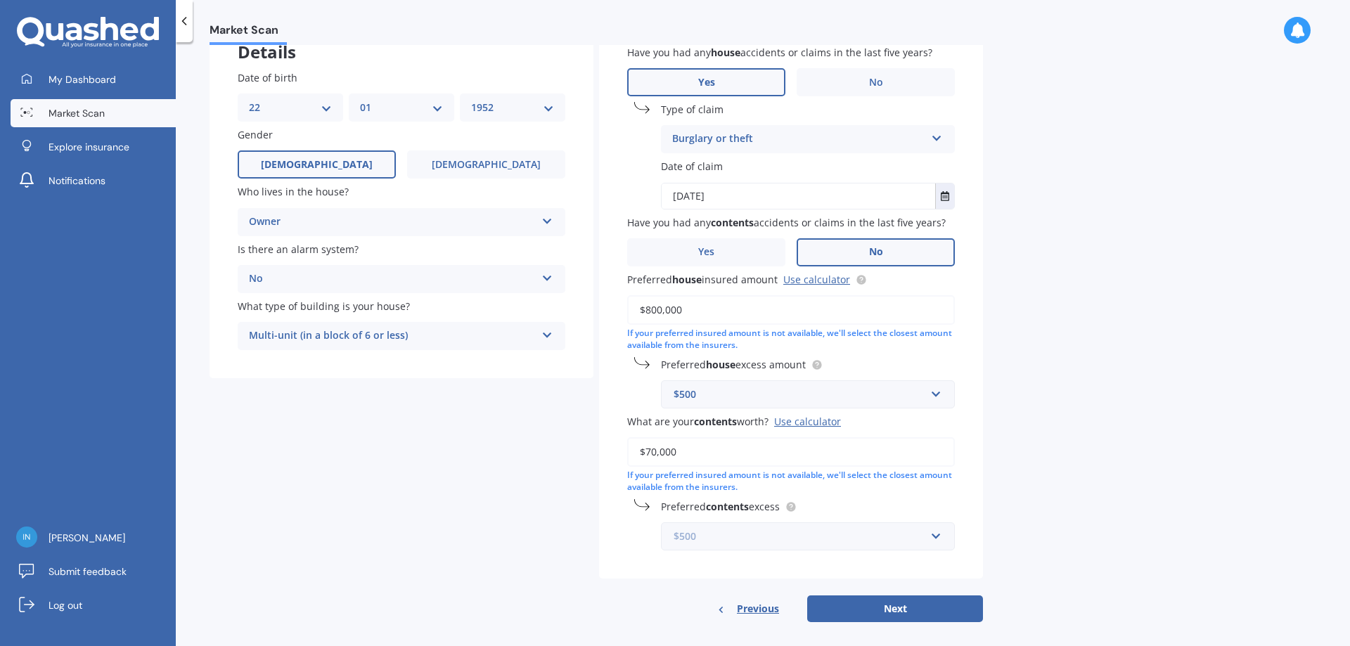
scroll to position [109, 0]
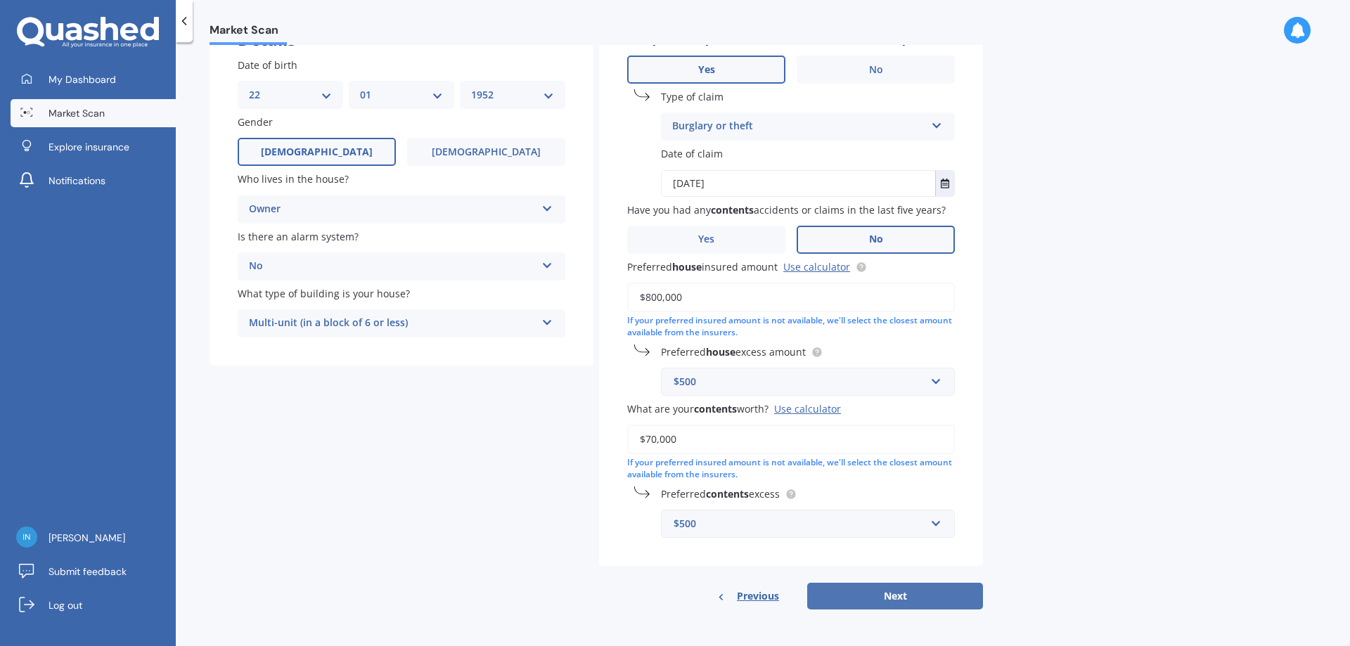
click at [894, 592] on button "Next" at bounding box center [895, 596] width 176 height 27
select select "22"
select select "01"
select select "1952"
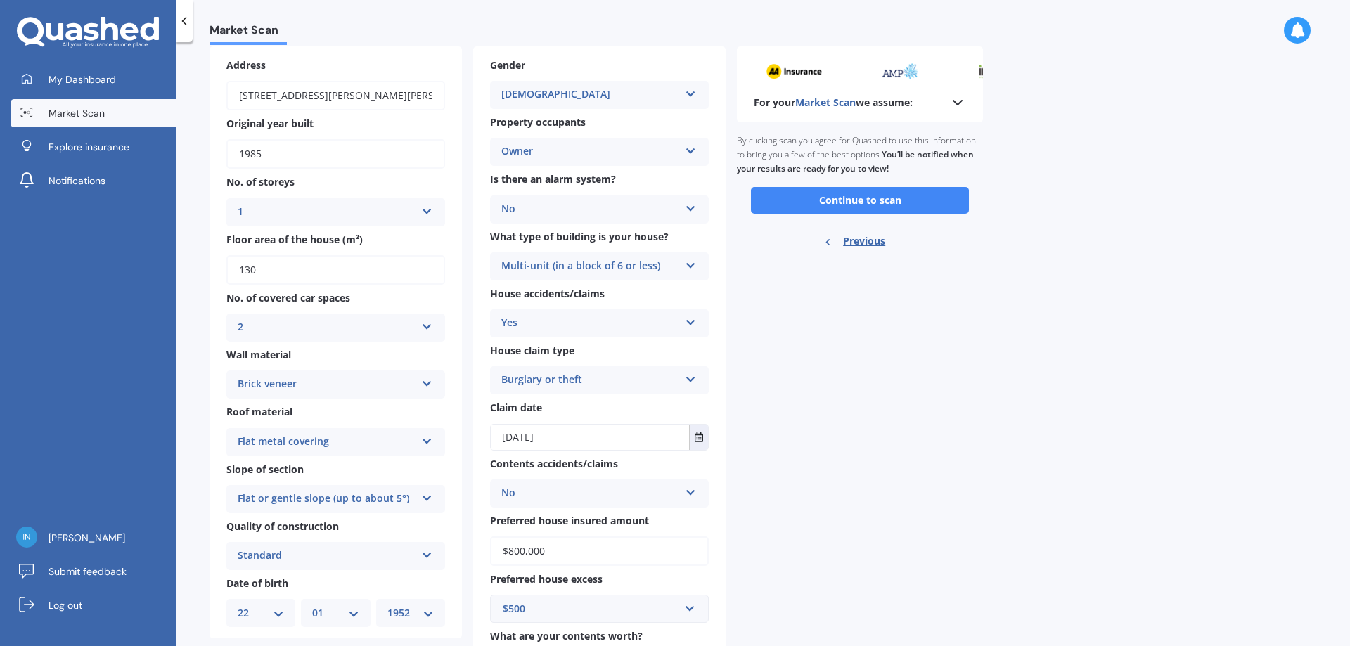
scroll to position [207, 0]
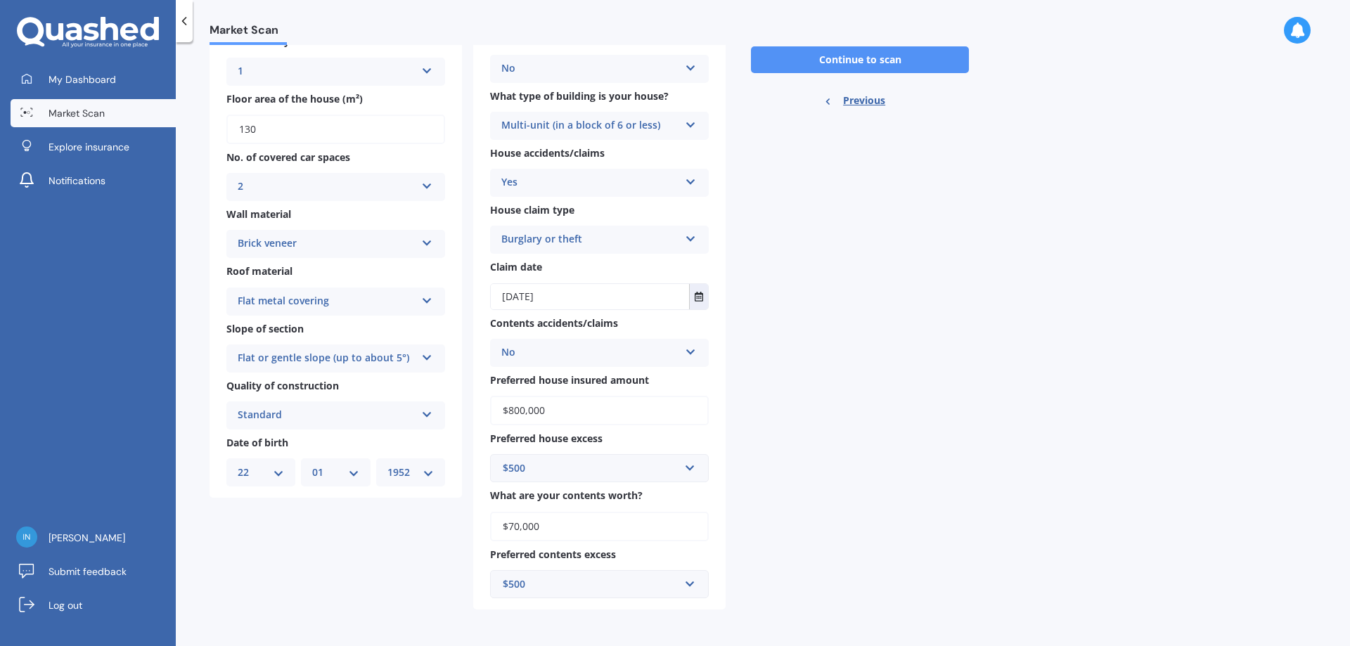
click at [842, 56] on button "Continue to scan" at bounding box center [860, 59] width 218 height 27
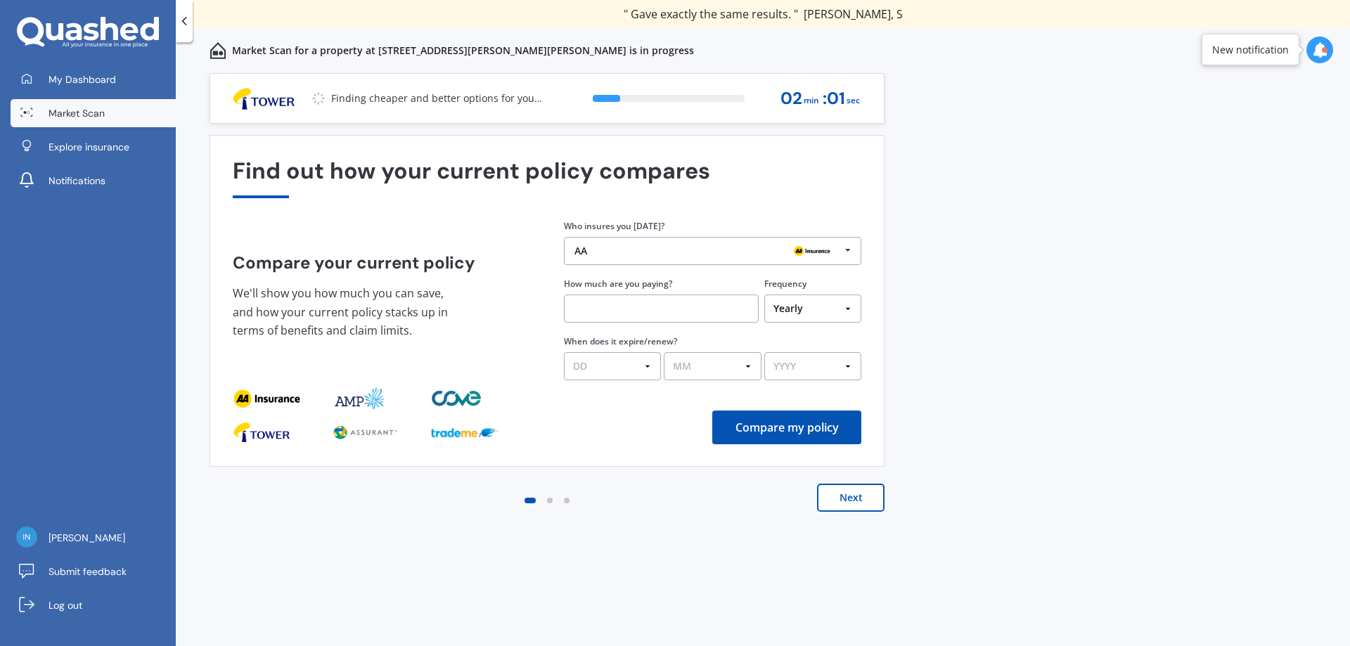
click at [631, 365] on select "DD 01 02 03 04 05 06 07 08 09 10 11 12 13 14 15 16 17 18 19 20 21 22 23 24 25 2…" at bounding box center [612, 366] width 97 height 28
select select "20"
click at [564, 352] on select "DD 01 02 03 04 05 06 07 08 09 10 11 12 13 14 15 16 17 18 19 20 21 22 23 24 25 2…" at bounding box center [612, 366] width 97 height 28
click at [704, 367] on select "MM 01 02 03 04 05 06 07 08 09 10 11 12" at bounding box center [712, 366] width 97 height 28
select select "09"
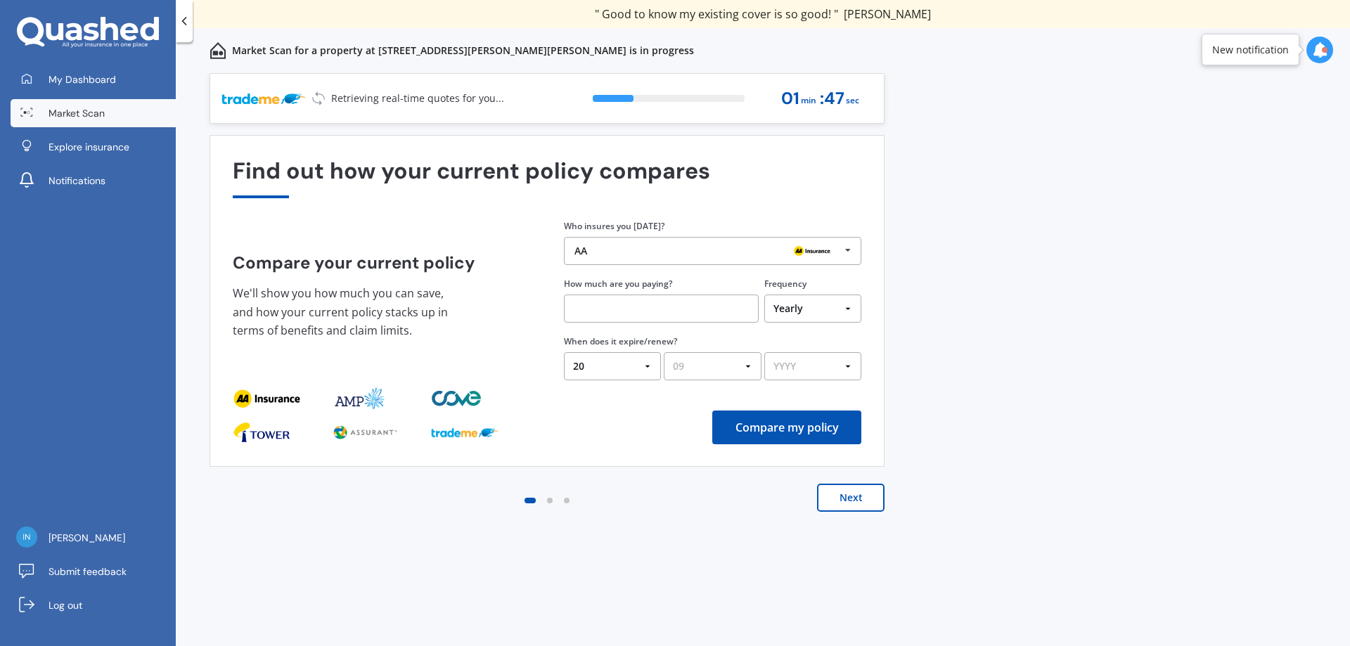
click at [664, 352] on select "MM 01 02 03 04 05 06 07 08 09 10 11 12" at bounding box center [712, 366] width 97 height 28
click at [848, 365] on select "YYYY 2026 2025 2024" at bounding box center [812, 366] width 97 height 28
click at [764, 352] on select "YYYY 2026 2025 2024" at bounding box center [812, 366] width 97 height 28
click at [852, 362] on select "YYYY 2026 2025 2024" at bounding box center [812, 366] width 97 height 28
click at [811, 362] on select "YYYY 2026 2025 2024" at bounding box center [812, 366] width 97 height 28
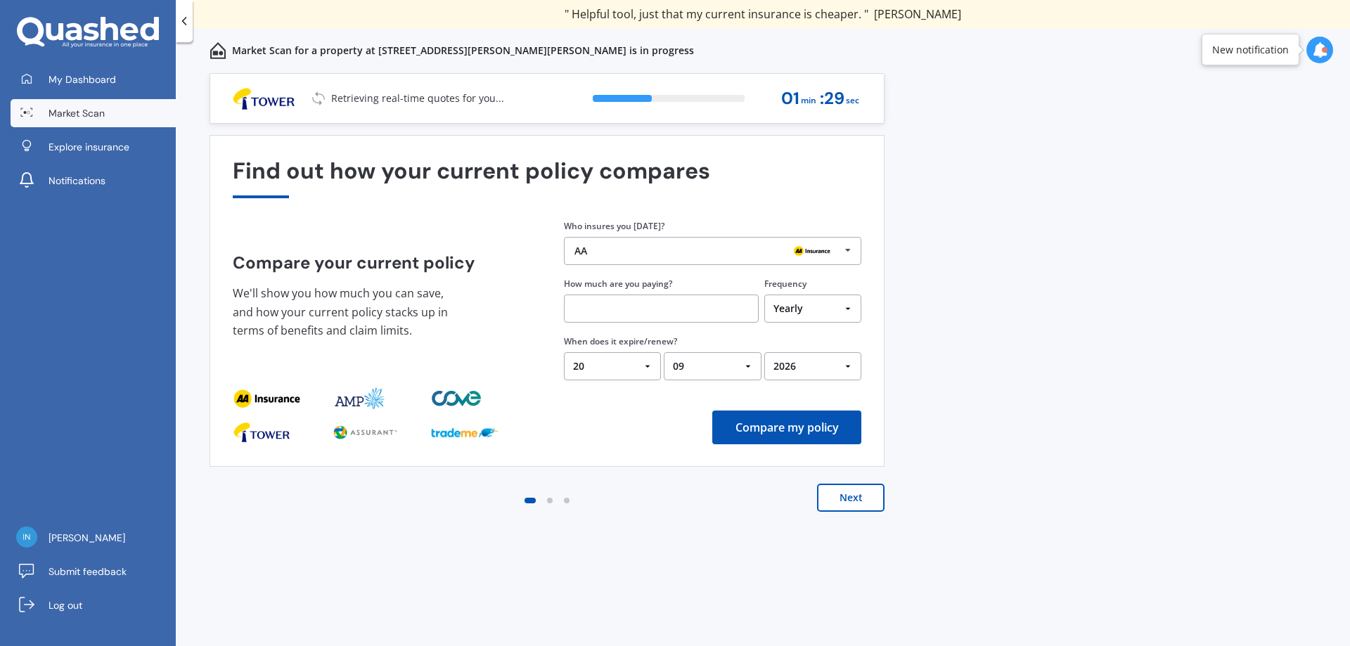
click at [848, 365] on select "YYYY 2026 2025 2024" at bounding box center [812, 366] width 97 height 28
select select "2025"
click at [764, 352] on select "YYYY 2026 2025 2024" at bounding box center [812, 366] width 97 height 28
click at [848, 500] on button "Next" at bounding box center [851, 498] width 68 height 28
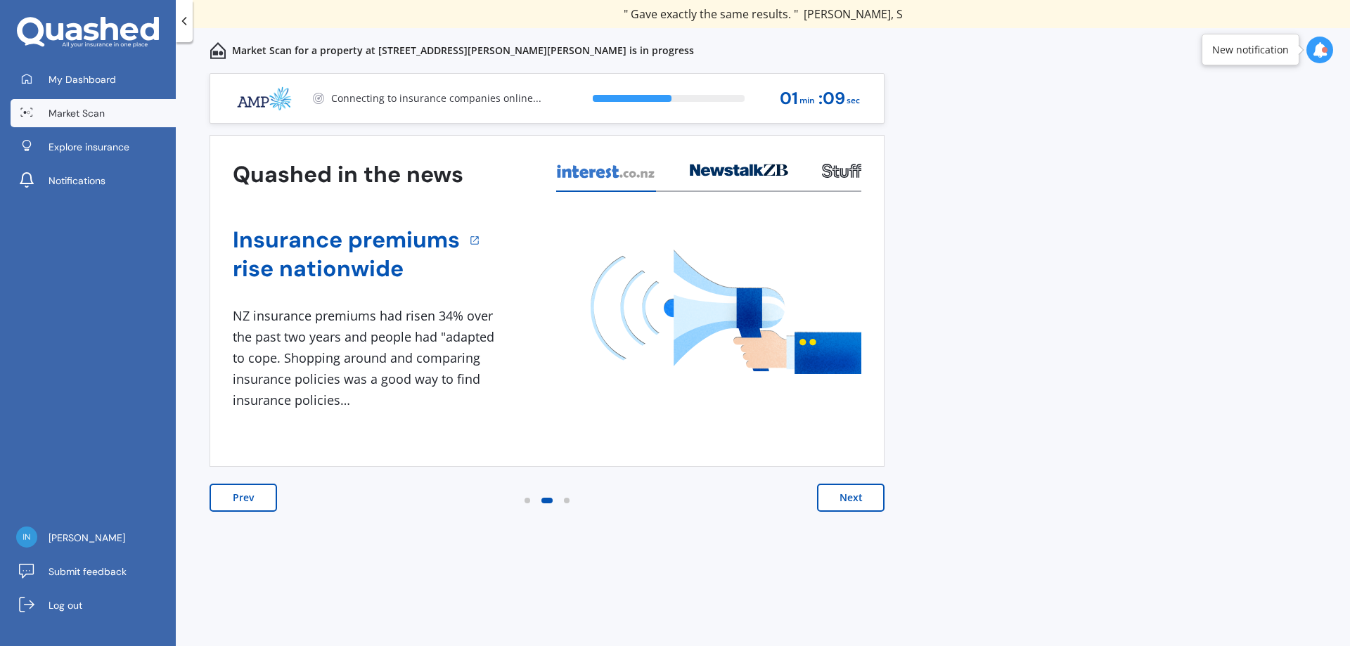
click at [848, 499] on button "Next" at bounding box center [851, 498] width 68 height 28
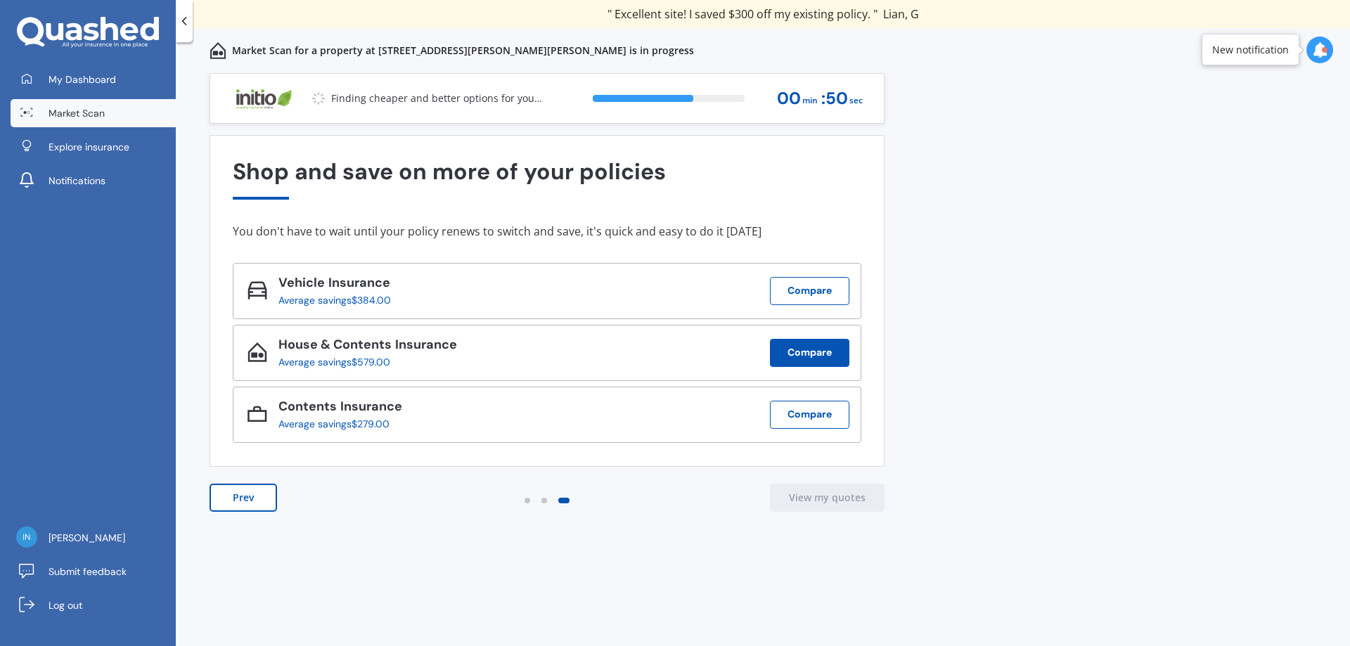
click at [800, 349] on button "Compare" at bounding box center [809, 353] width 79 height 28
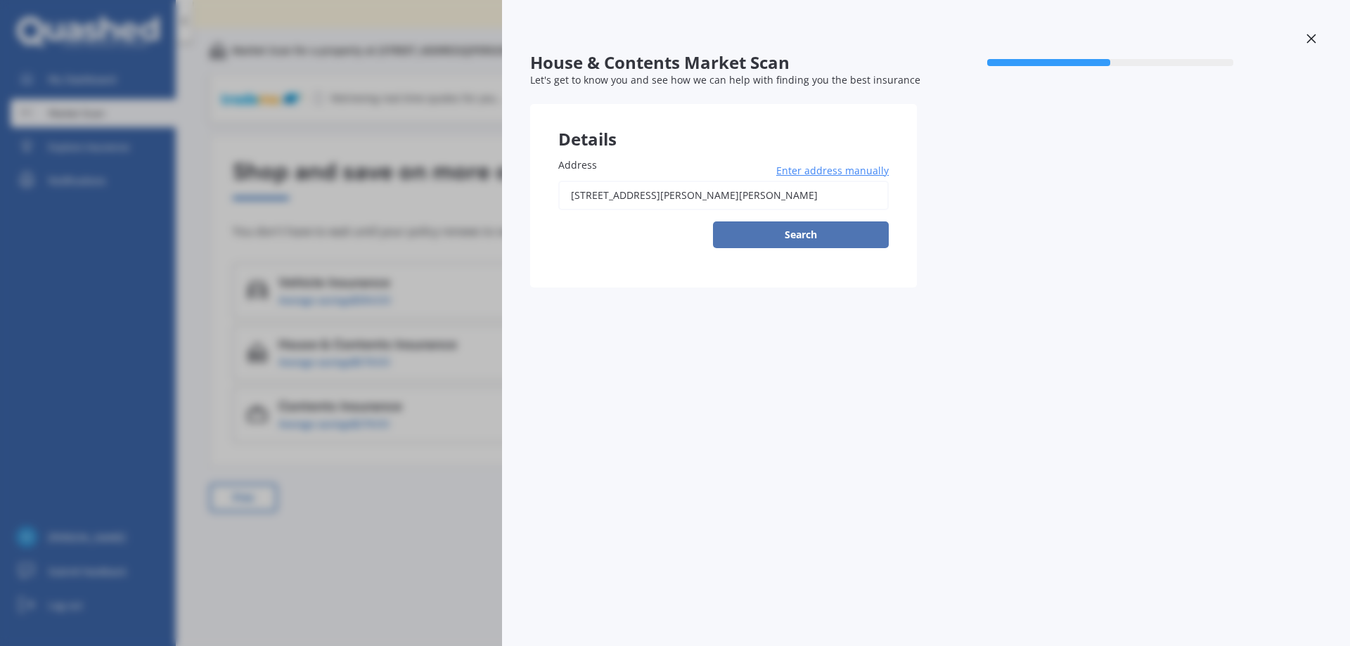
click at [809, 224] on button "Search" at bounding box center [801, 234] width 176 height 27
type input "[STREET_ADDRESS][PERSON_NAME][PERSON_NAME]"
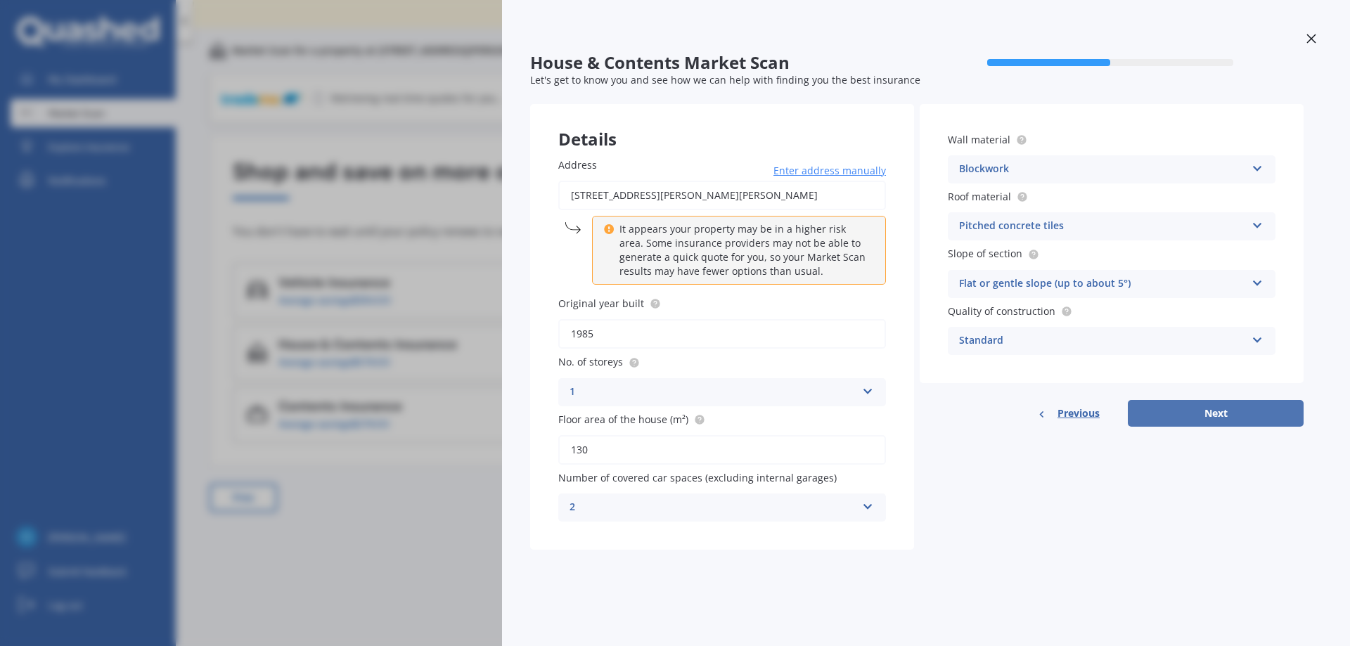
click at [1244, 416] on button "Next" at bounding box center [1216, 413] width 176 height 27
select select "22"
select select "01"
select select "1952"
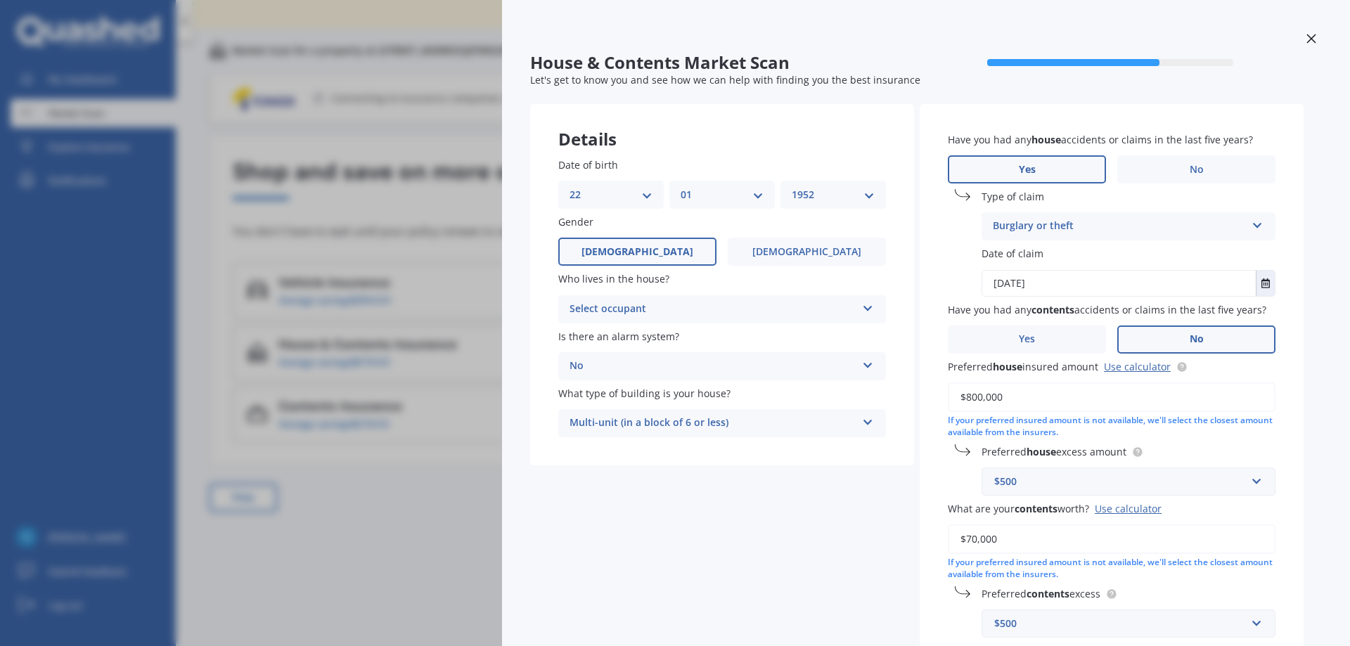
scroll to position [103, 0]
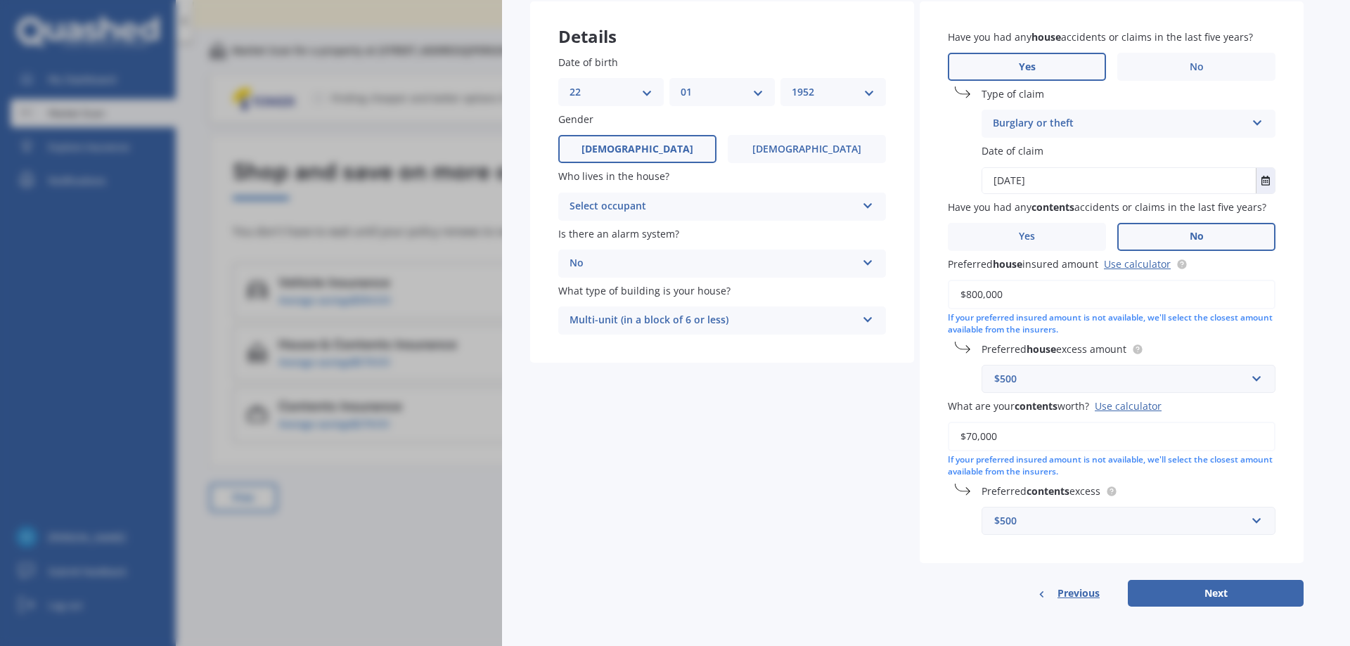
click at [1214, 594] on button "Next" at bounding box center [1216, 593] width 176 height 27
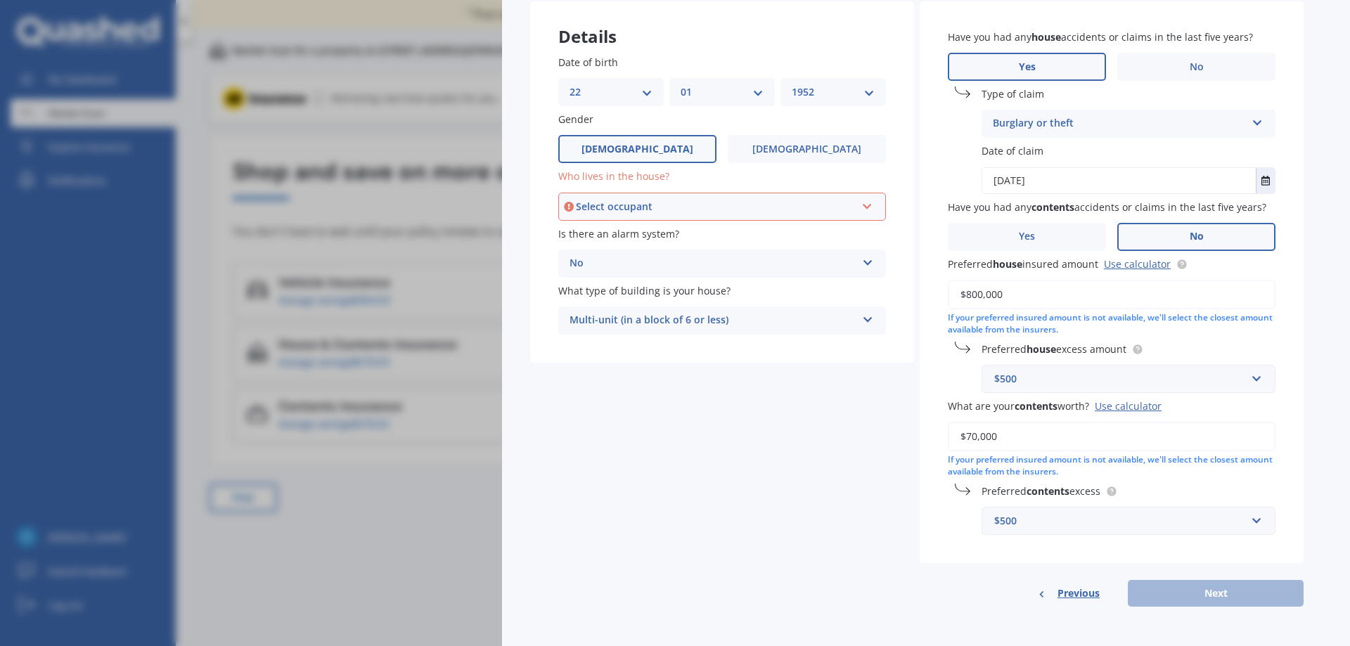
click at [655, 197] on div "Select occupant Owner Owner + Boarder" at bounding box center [722, 207] width 328 height 28
click at [601, 229] on span "Owner" at bounding box center [587, 232] width 32 height 13
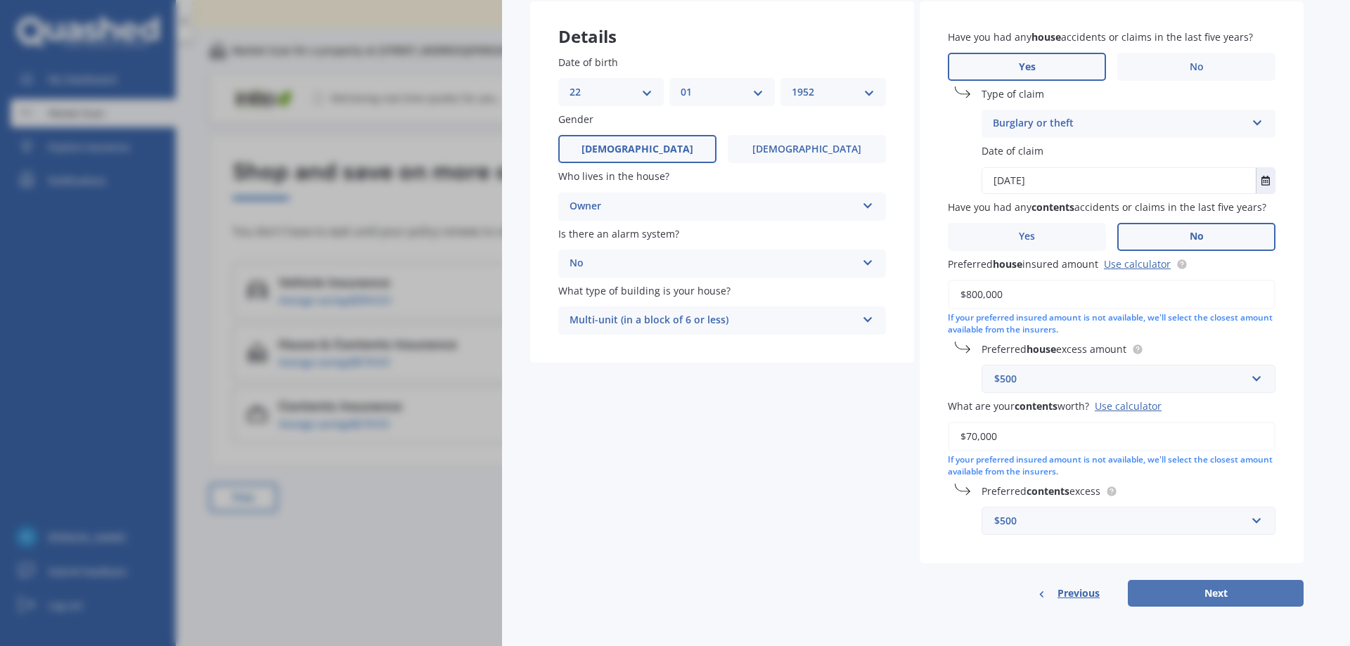
click at [1217, 593] on button "Next" at bounding box center [1216, 593] width 176 height 27
select select "22"
select select "01"
select select "1952"
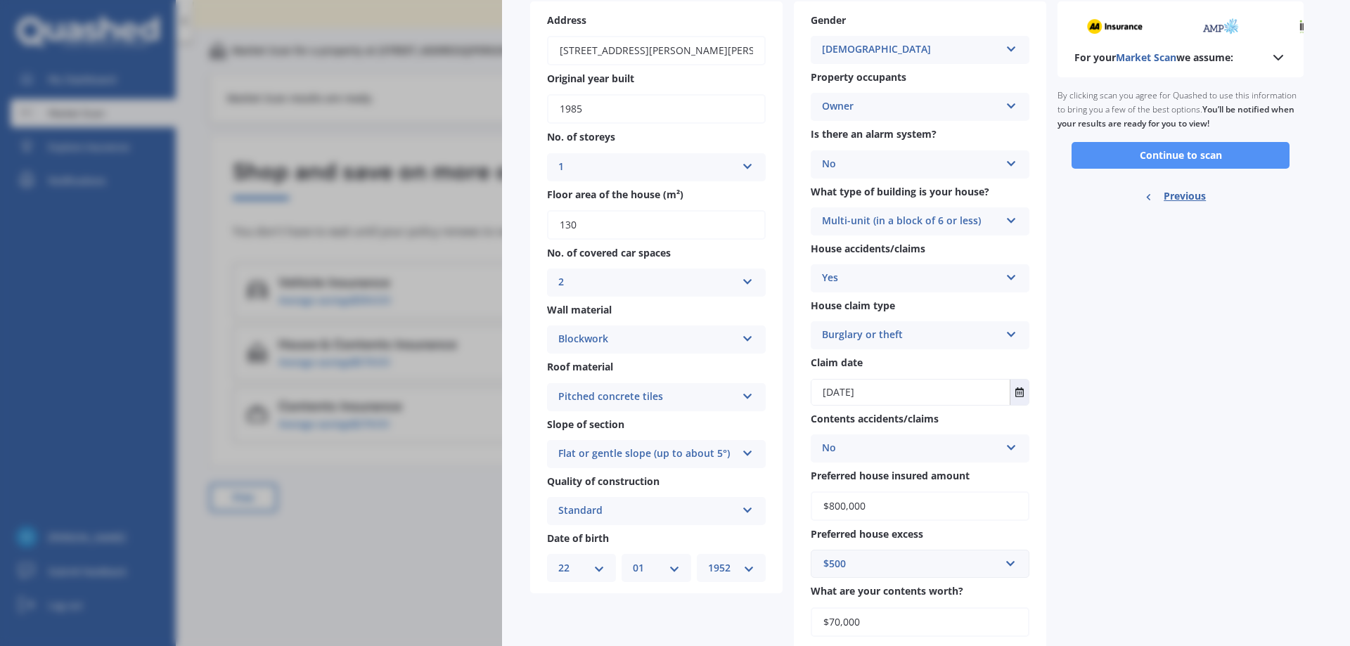
click at [1203, 155] on button "Continue to scan" at bounding box center [1181, 155] width 218 height 27
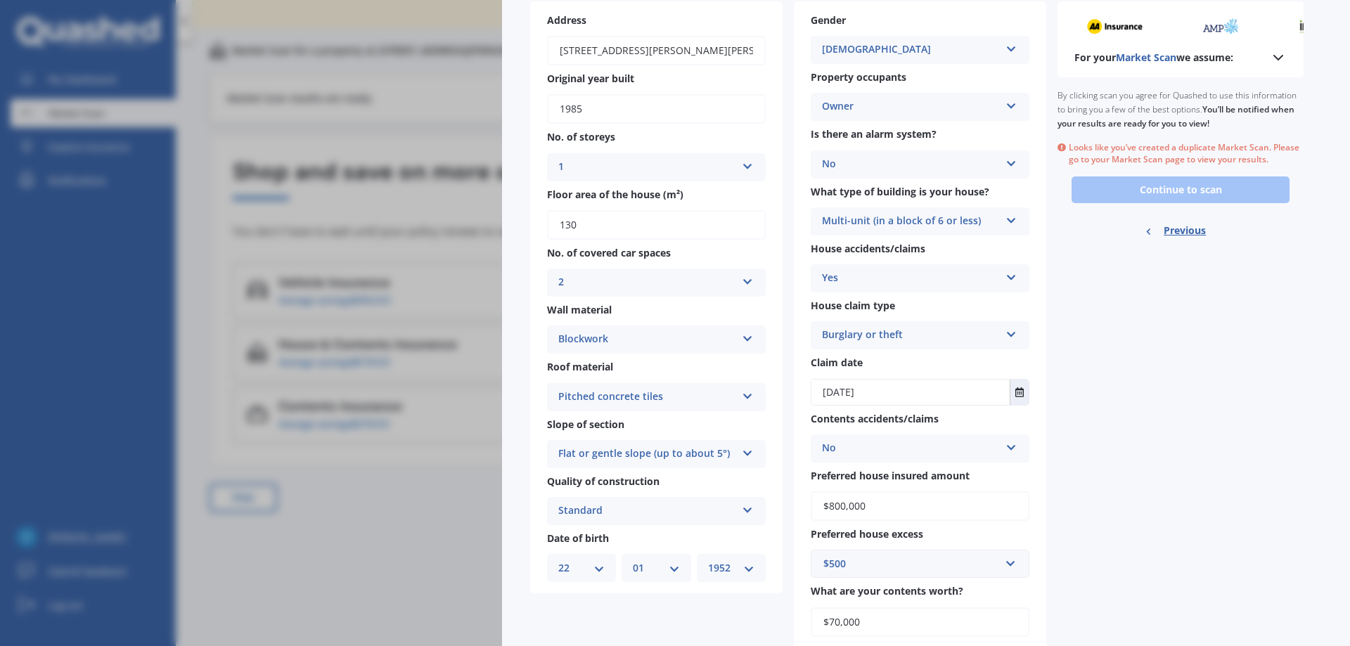
click at [1181, 226] on span "Previous" at bounding box center [1185, 230] width 42 height 21
select select "22"
select select "01"
select select "1952"
